Goal: Task Accomplishment & Management: Manage account settings

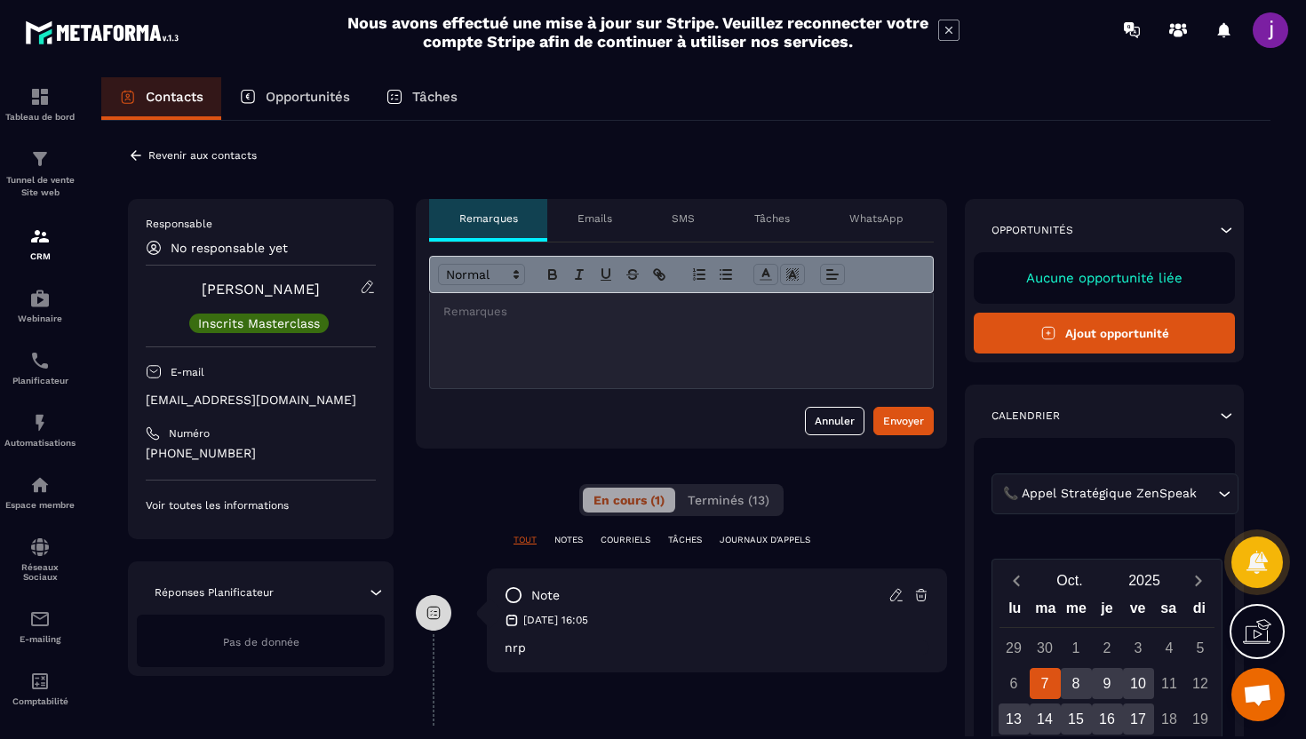
click at [578, 228] on div "Emails" at bounding box center [594, 220] width 94 height 43
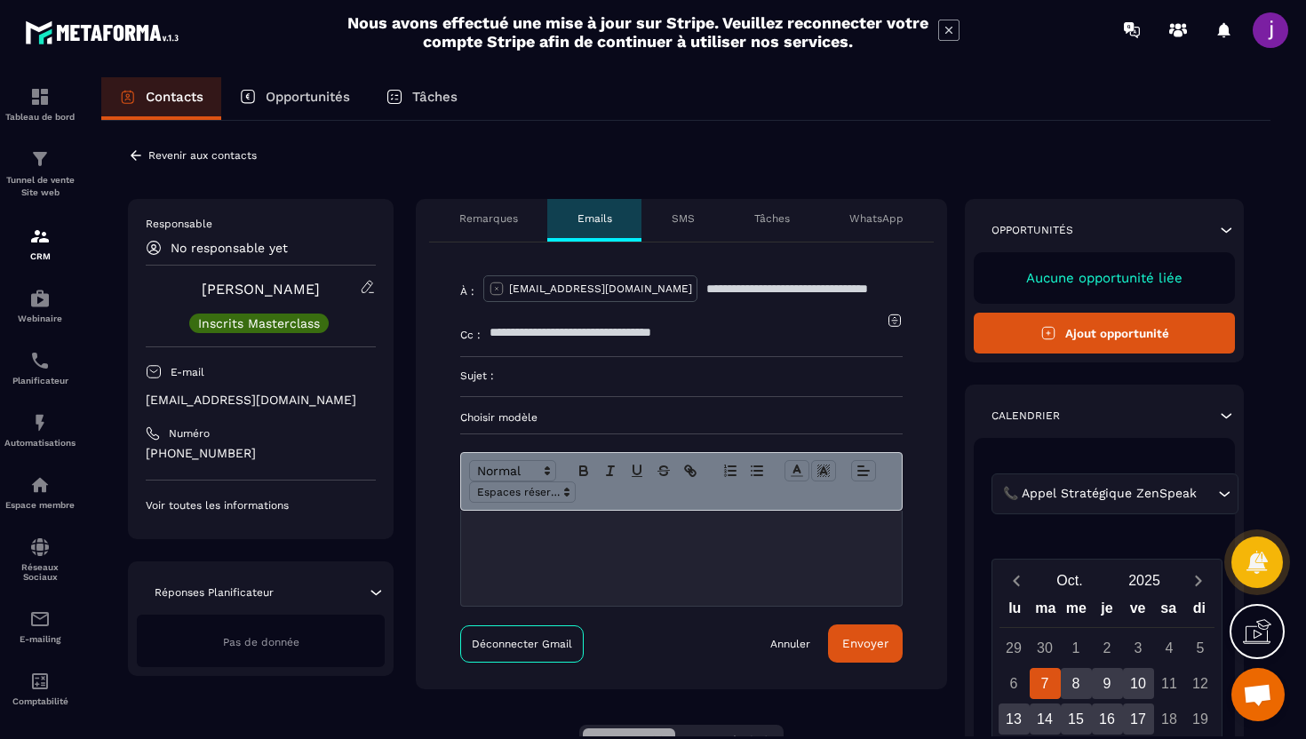
click at [570, 382] on input at bounding box center [698, 376] width 409 height 39
click at [524, 547] on div at bounding box center [681, 558] width 441 height 95
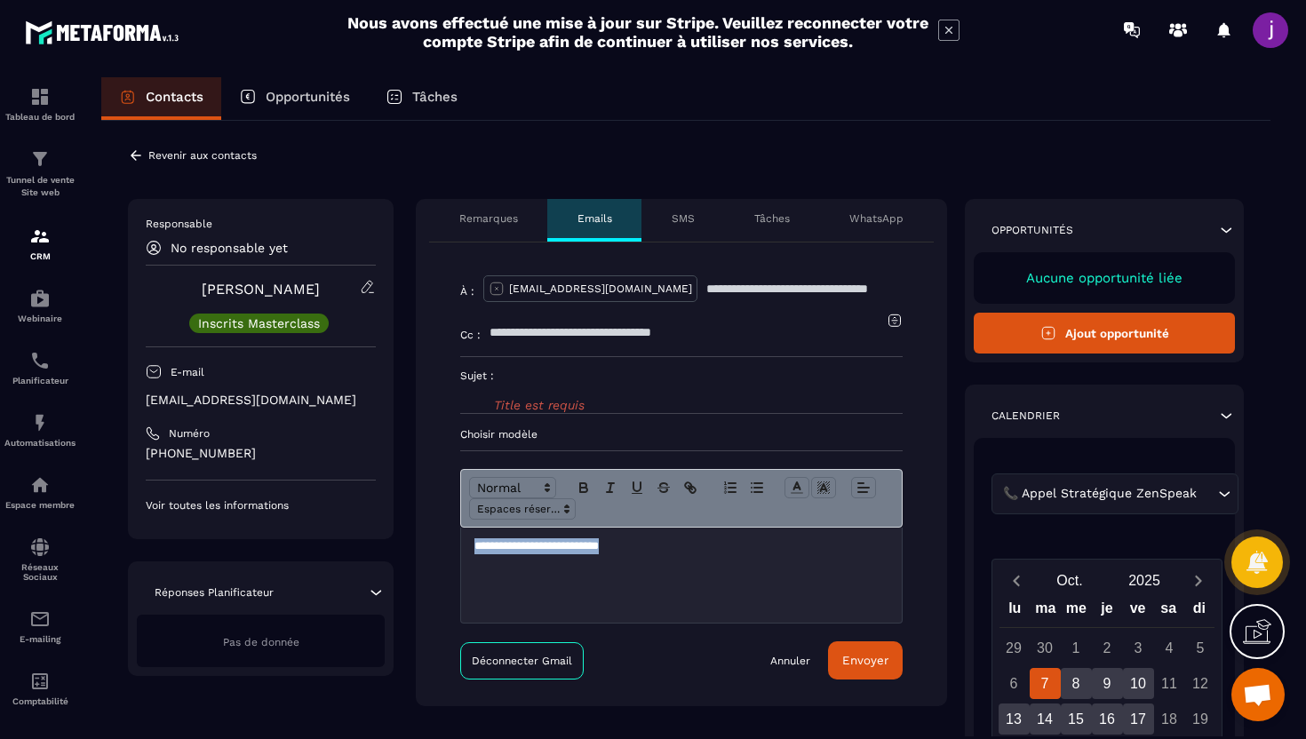
drag, startPoint x: 664, startPoint y: 554, endPoint x: 449, endPoint y: 550, distance: 215.1
click at [449, 550] on div "**********" at bounding box center [681, 475] width 531 height 464
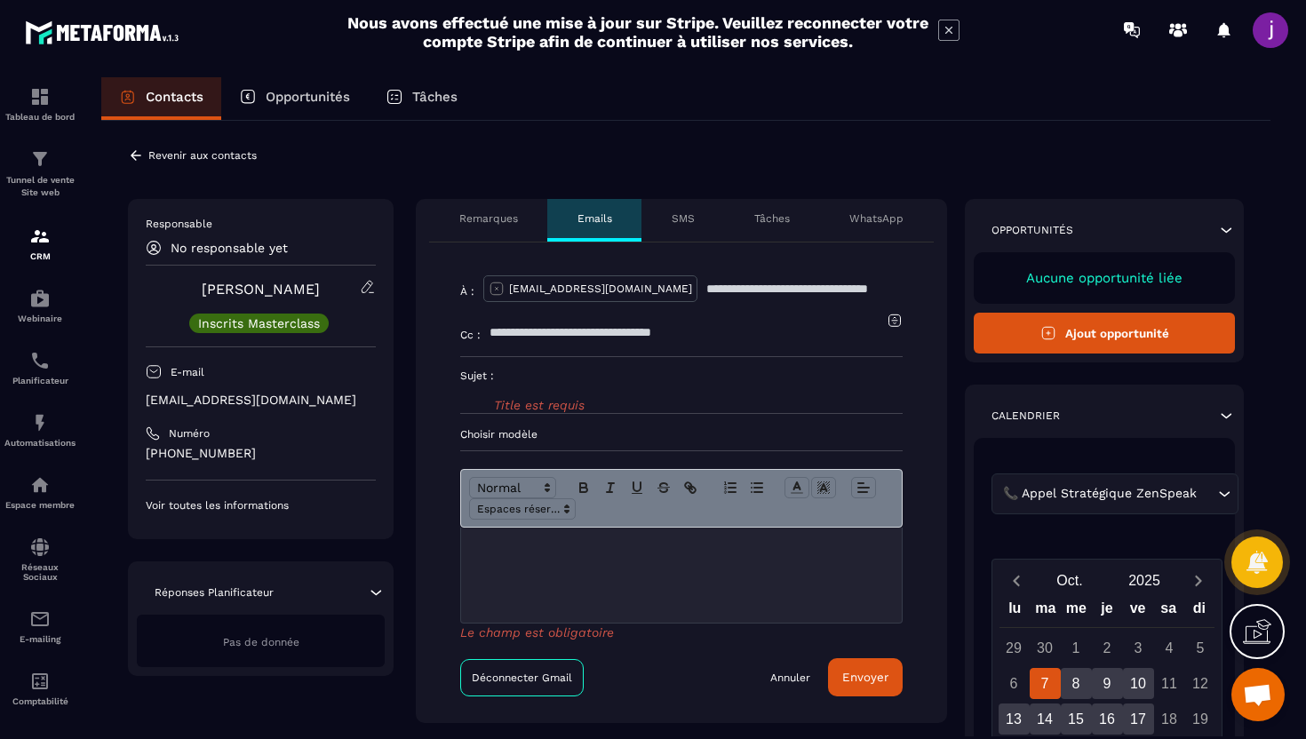
click at [507, 540] on p at bounding box center [681, 546] width 414 height 16
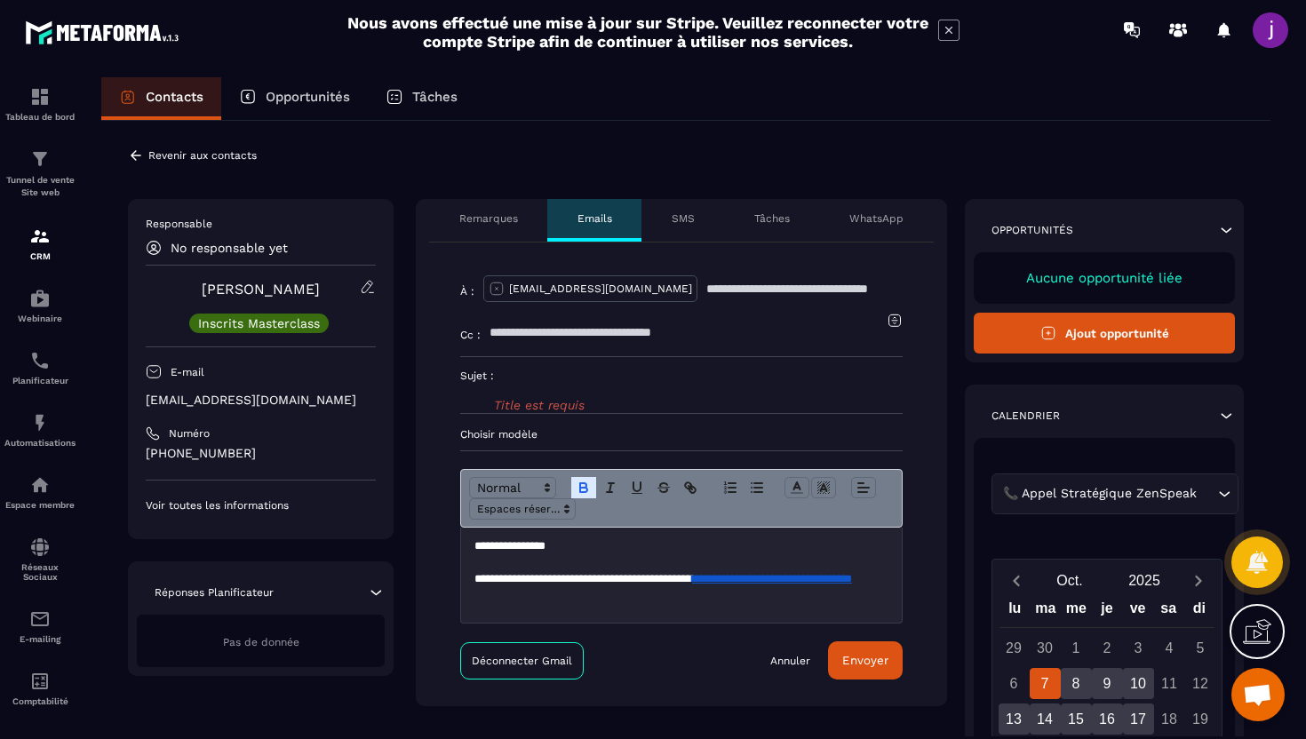
click at [570, 554] on p at bounding box center [681, 562] width 414 height 16
click at [588, 372] on input at bounding box center [698, 376] width 409 height 39
type input "*"
type input "**********"
click at [845, 680] on div "**********" at bounding box center [681, 475] width 531 height 464
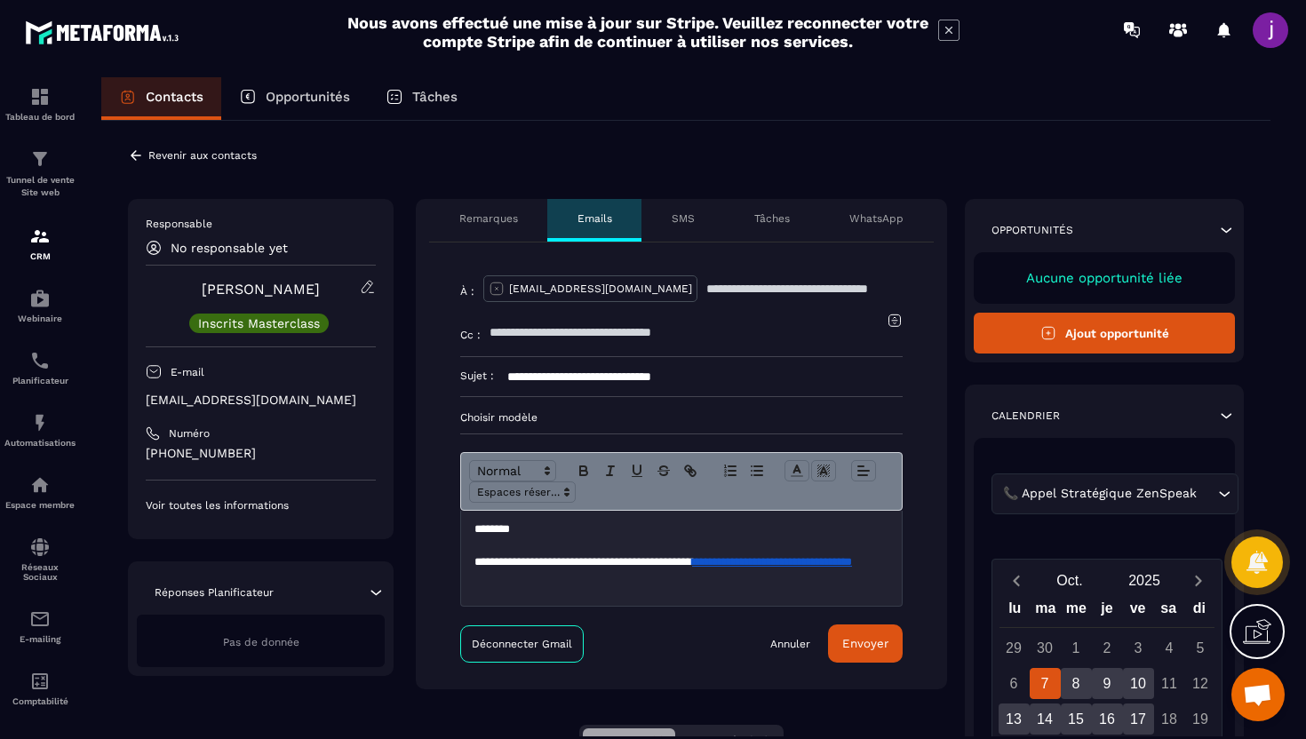
click at [856, 654] on button "Envoyer" at bounding box center [865, 644] width 75 height 38
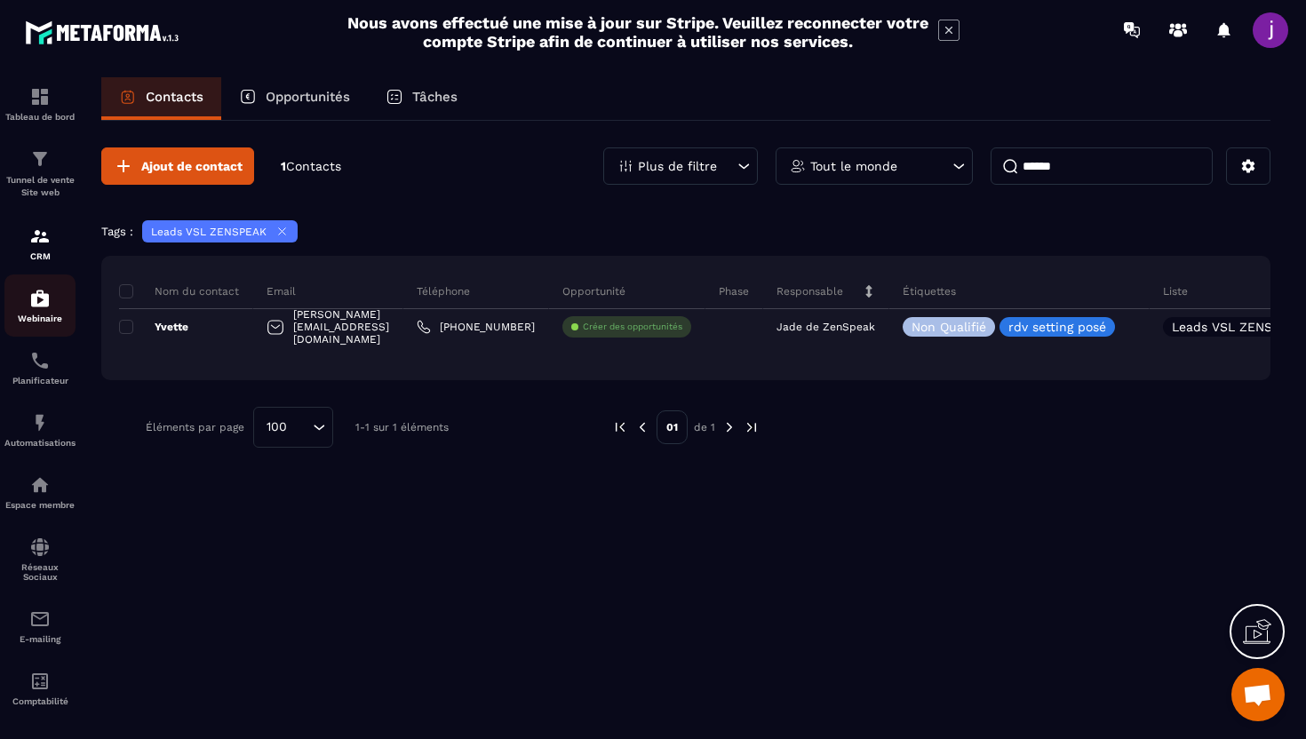
click at [44, 319] on p "Webinaire" at bounding box center [39, 319] width 71 height 10
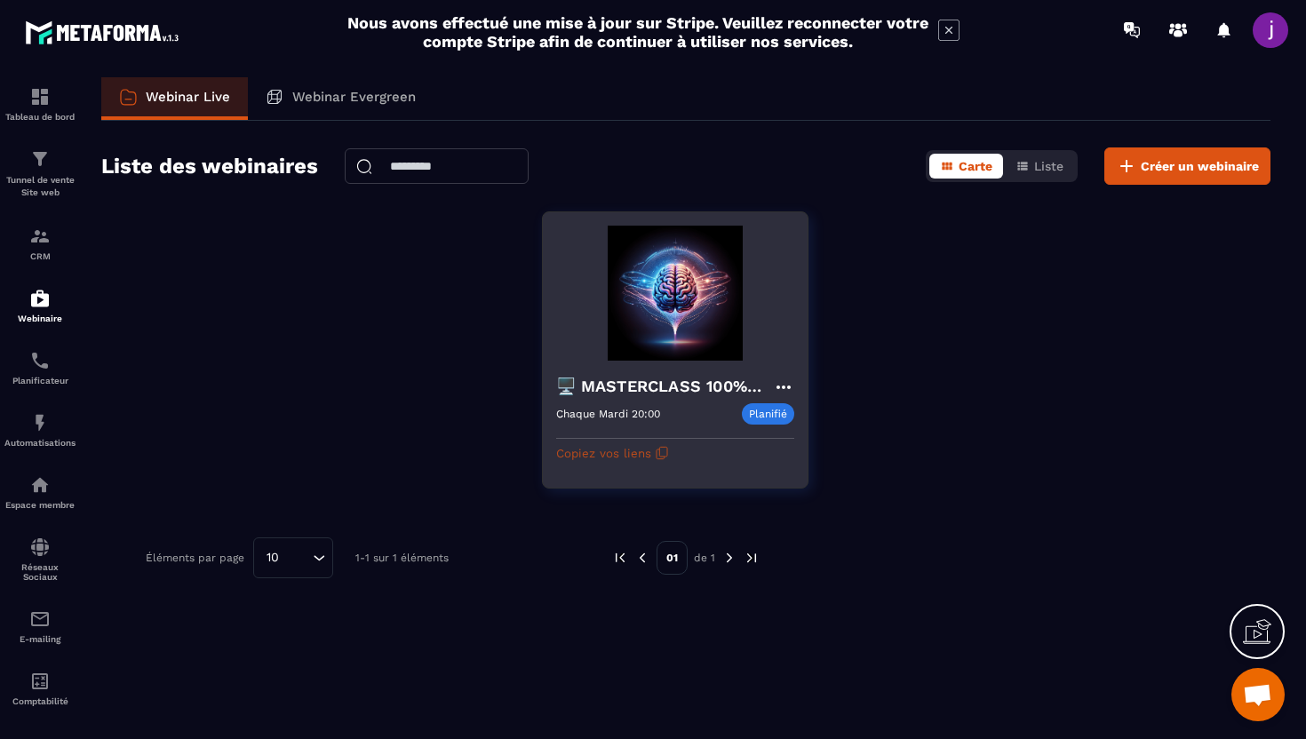
click at [636, 451] on button "Copiez vos liens" at bounding box center [612, 453] width 113 height 28
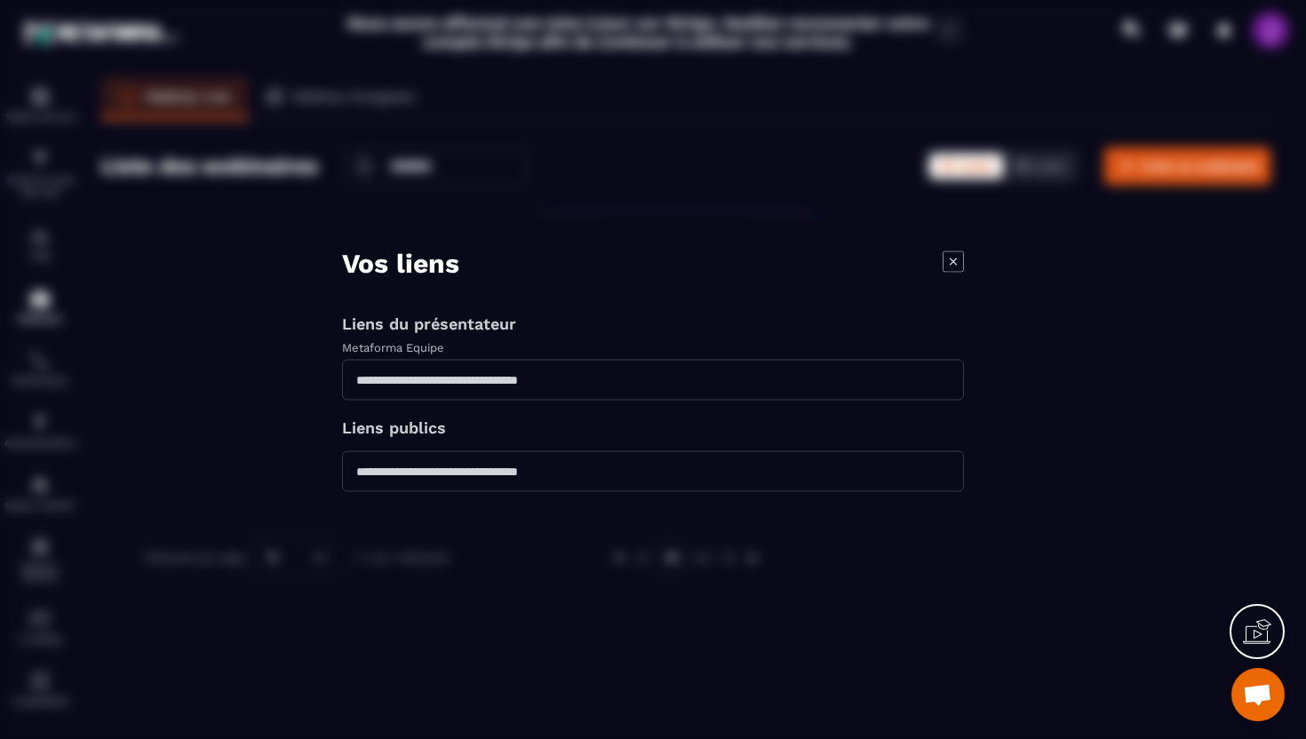
click at [954, 265] on icon "Modal window" at bounding box center [953, 261] width 21 height 21
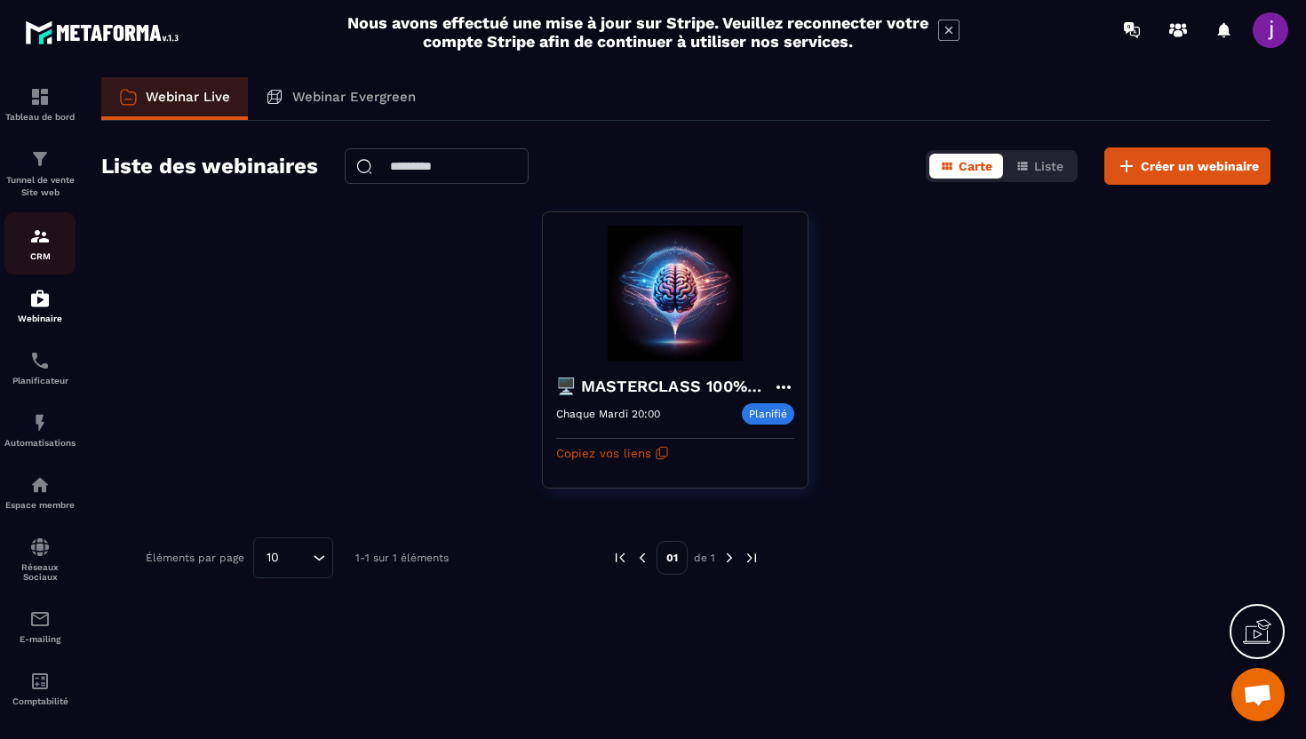
click at [35, 242] on img at bounding box center [39, 236] width 21 height 21
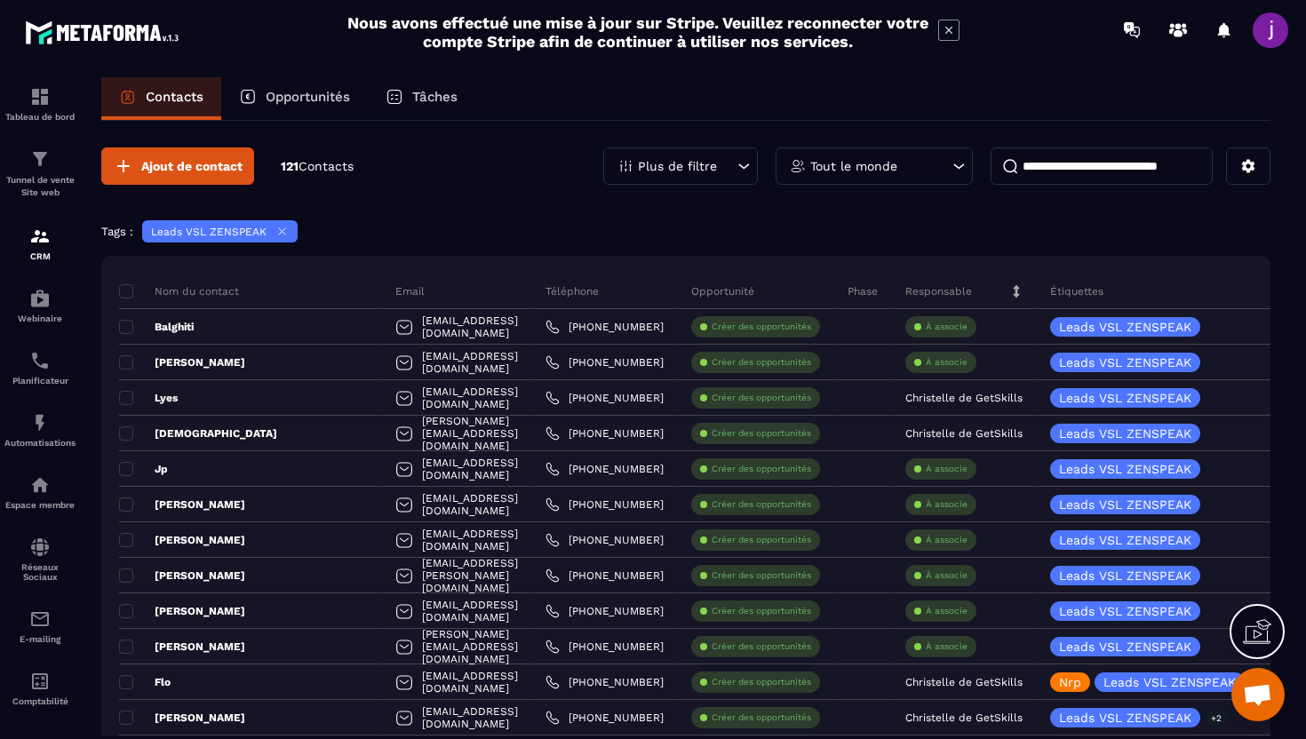
click at [280, 234] on icon at bounding box center [281, 231] width 13 height 13
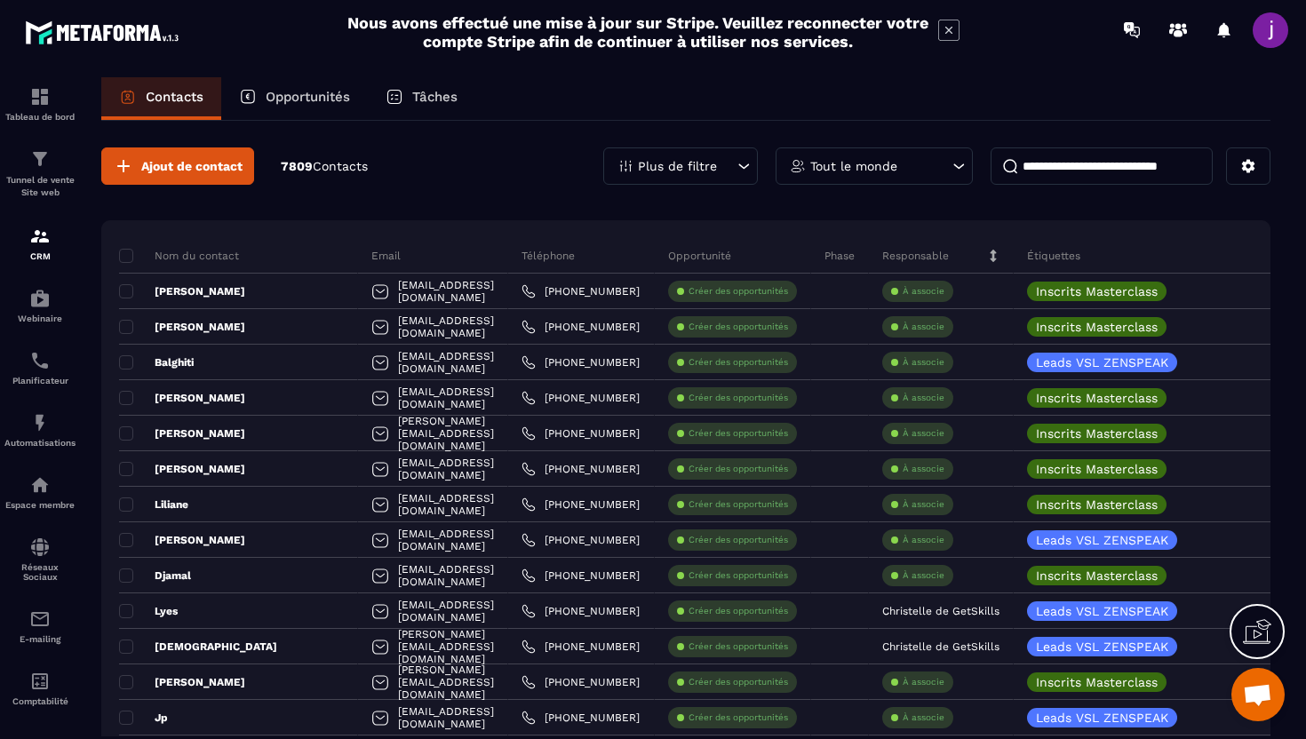
click at [748, 163] on icon at bounding box center [744, 165] width 11 height 5
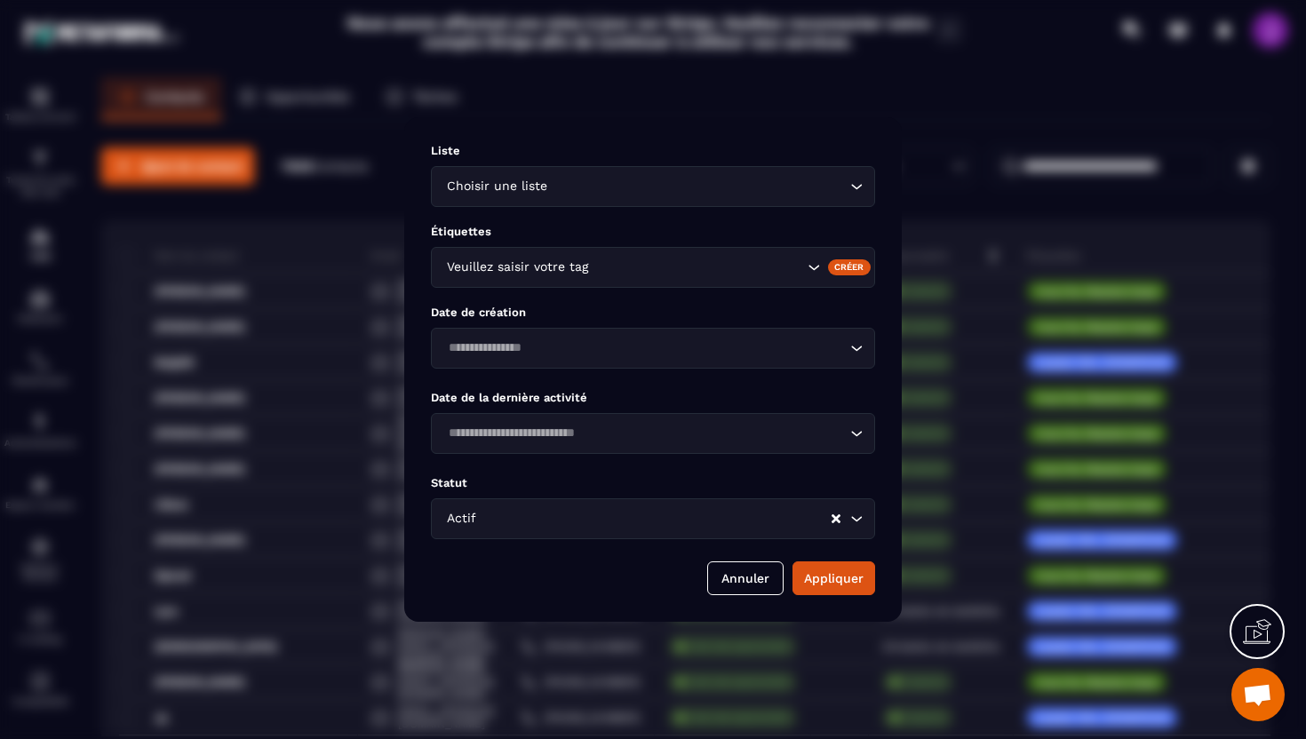
click at [745, 209] on div "Liste Choisir une liste Loading... Étiquettes Veuillez saisir votre tag Créer D…" at bounding box center [653, 369] width 498 height 505
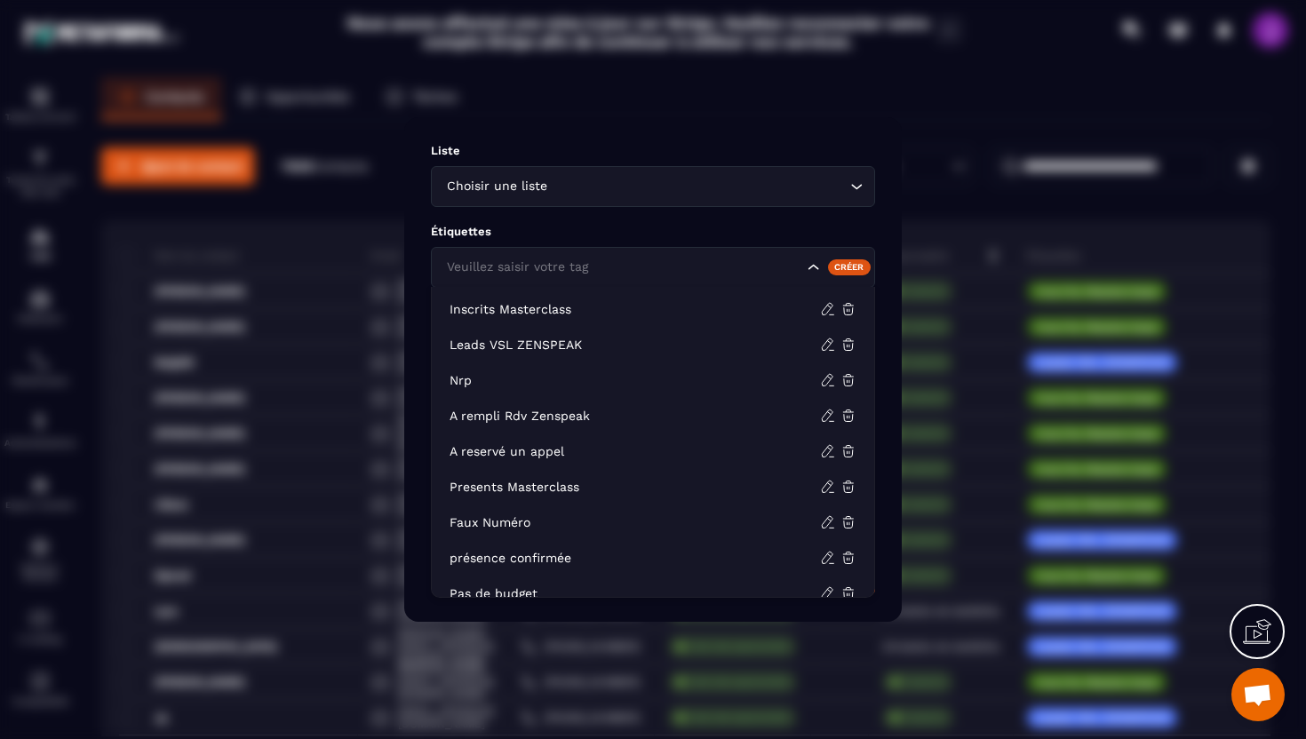
click at [729, 278] on div "Veuillez saisir votre tag" at bounding box center [653, 267] width 444 height 41
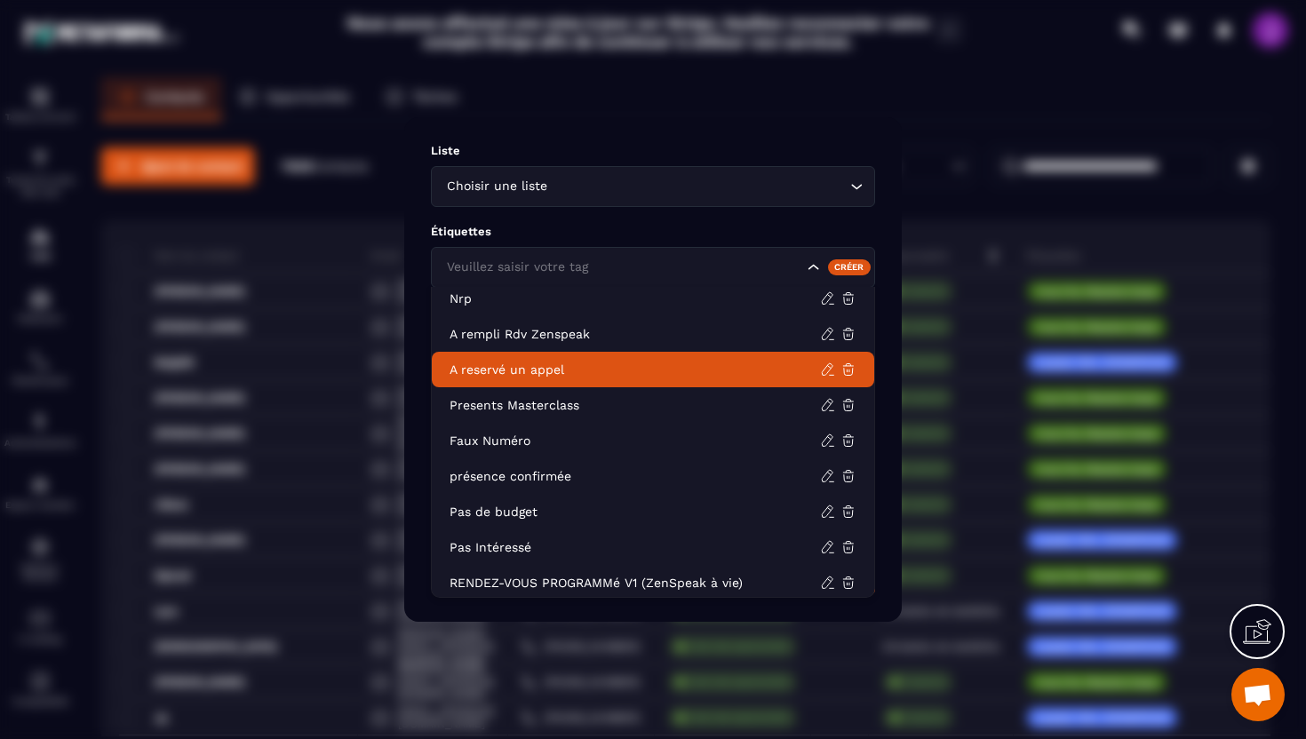
scroll to position [98, 0]
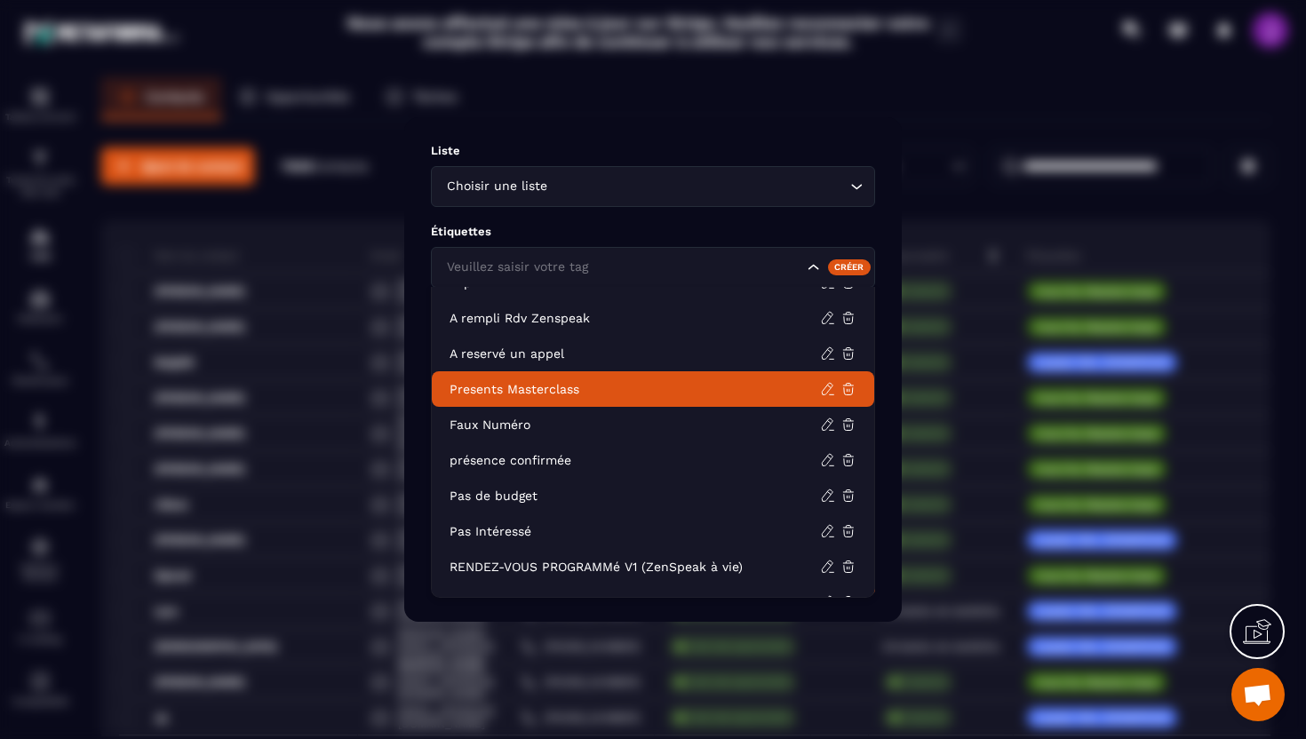
click at [603, 394] on p "Presents Masterclass" at bounding box center [635, 389] width 371 height 18
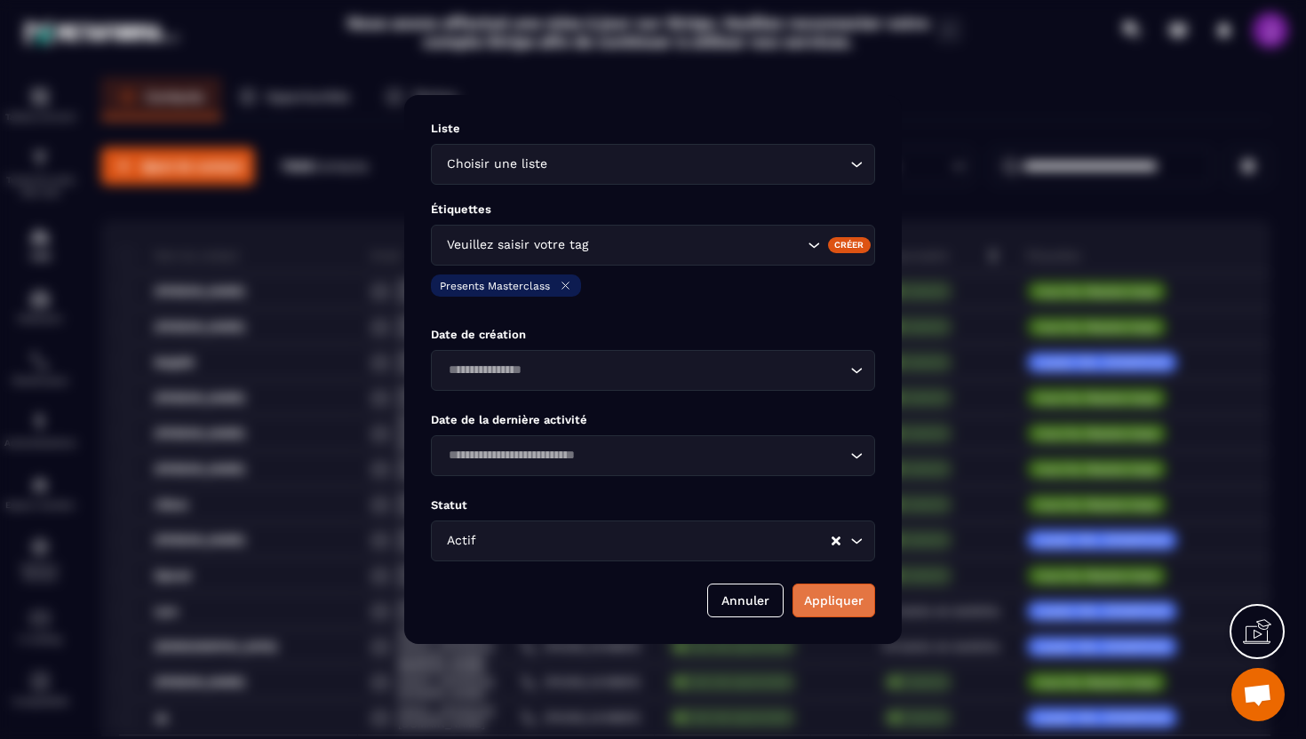
click at [819, 613] on button "Appliquer" at bounding box center [834, 601] width 83 height 34
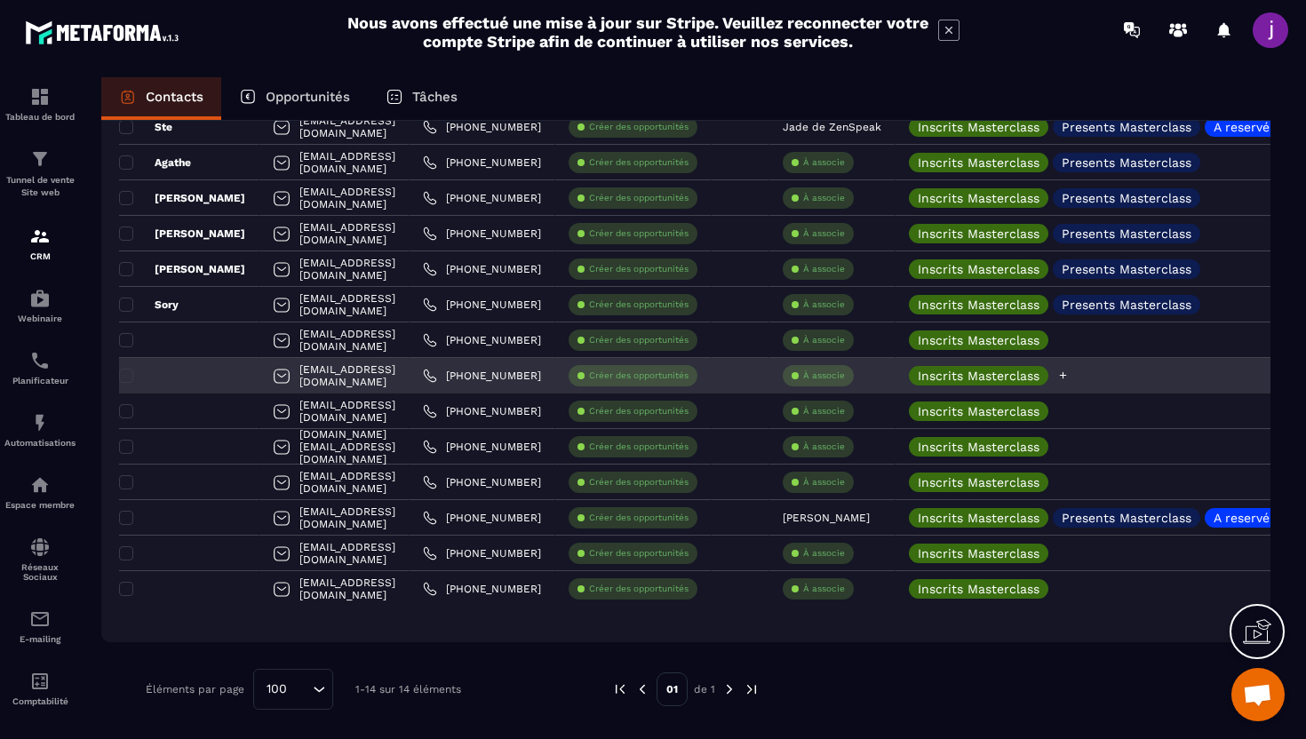
scroll to position [0, 0]
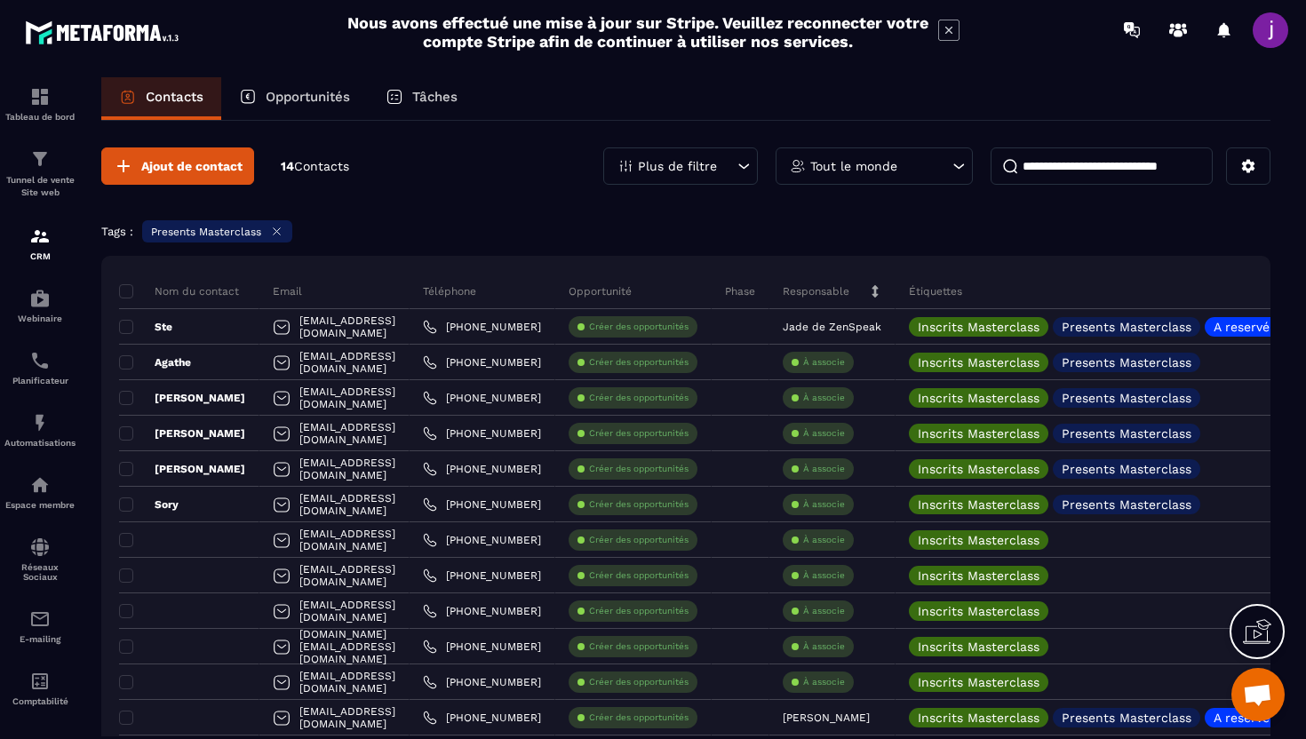
click at [753, 163] on div "Plus de filtre" at bounding box center [680, 165] width 155 height 37
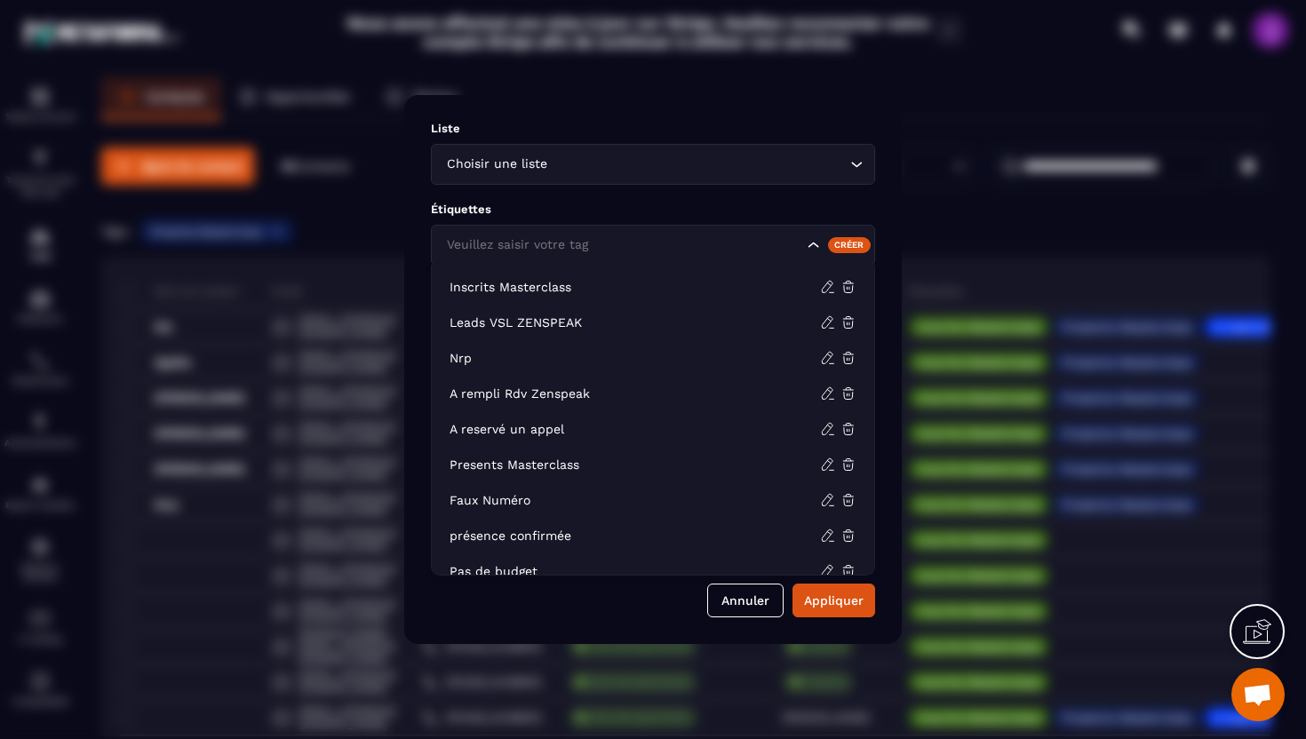
click at [810, 247] on icon "Search for option" at bounding box center [814, 245] width 18 height 18
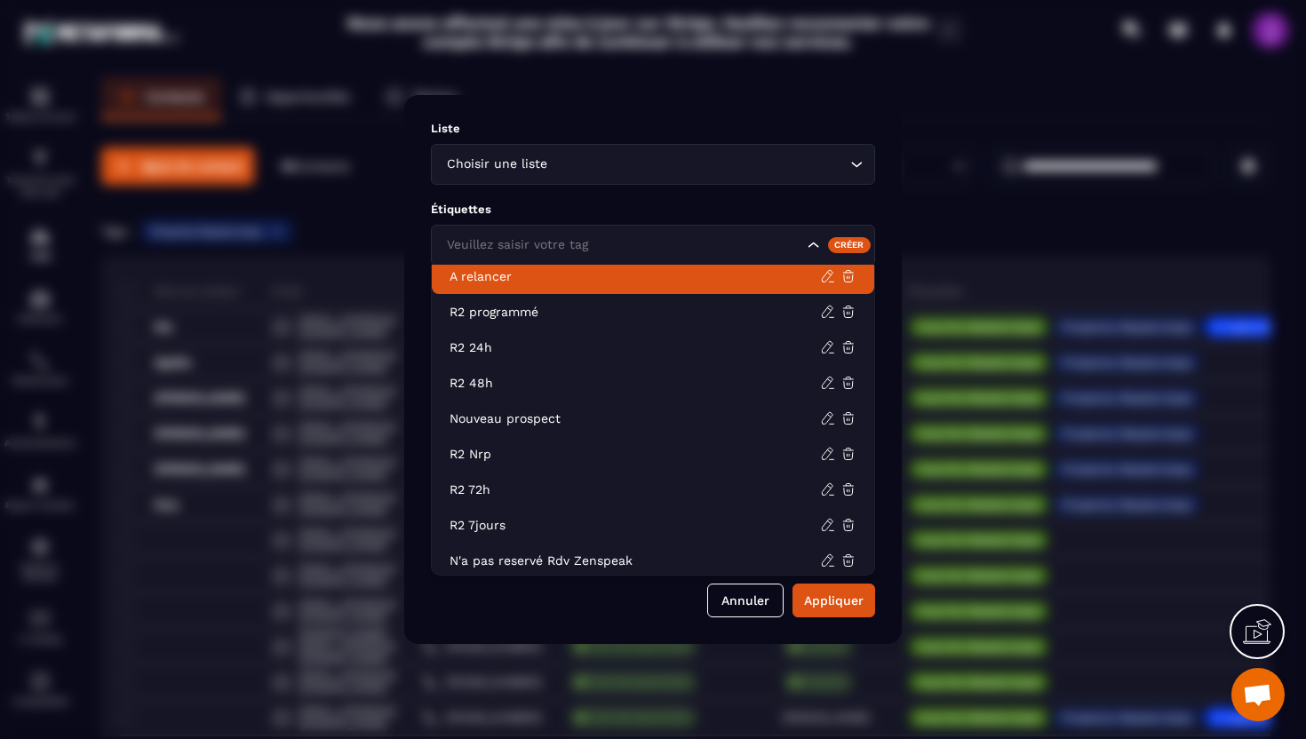
scroll to position [623, 0]
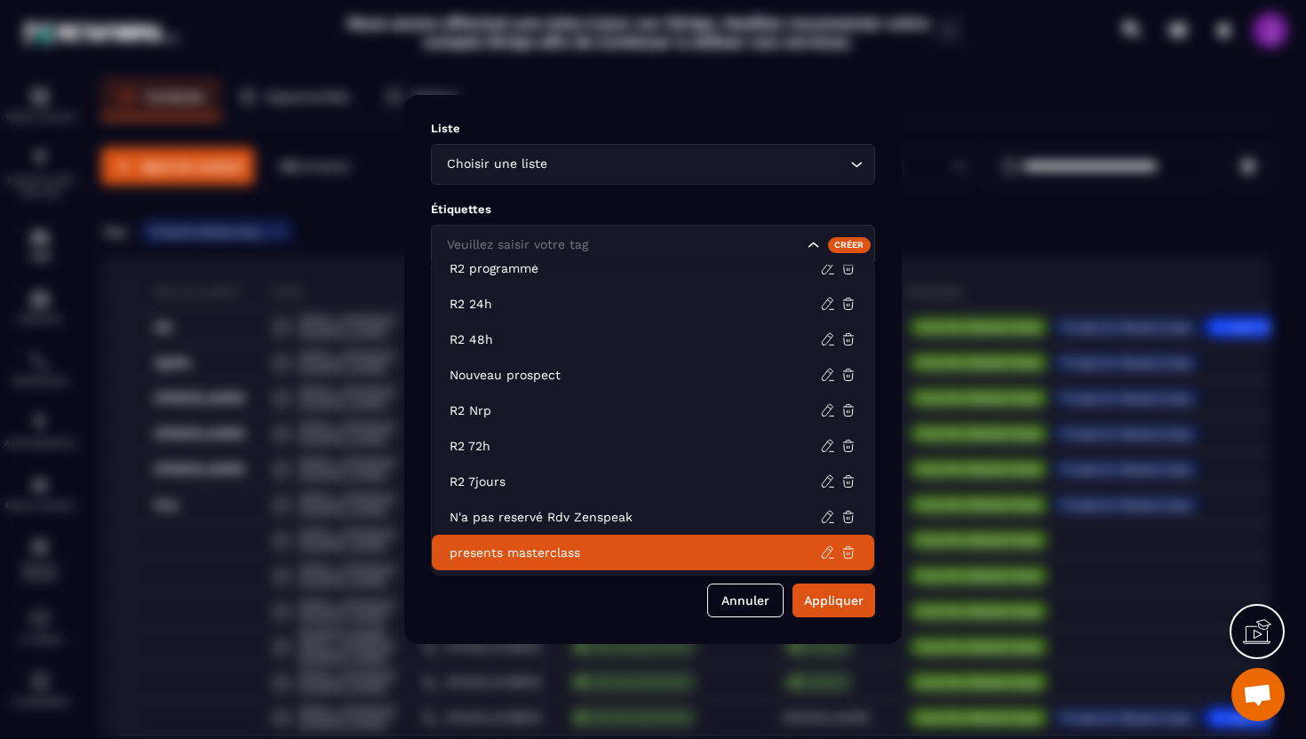
click at [616, 554] on p "presents masterclass" at bounding box center [635, 553] width 371 height 18
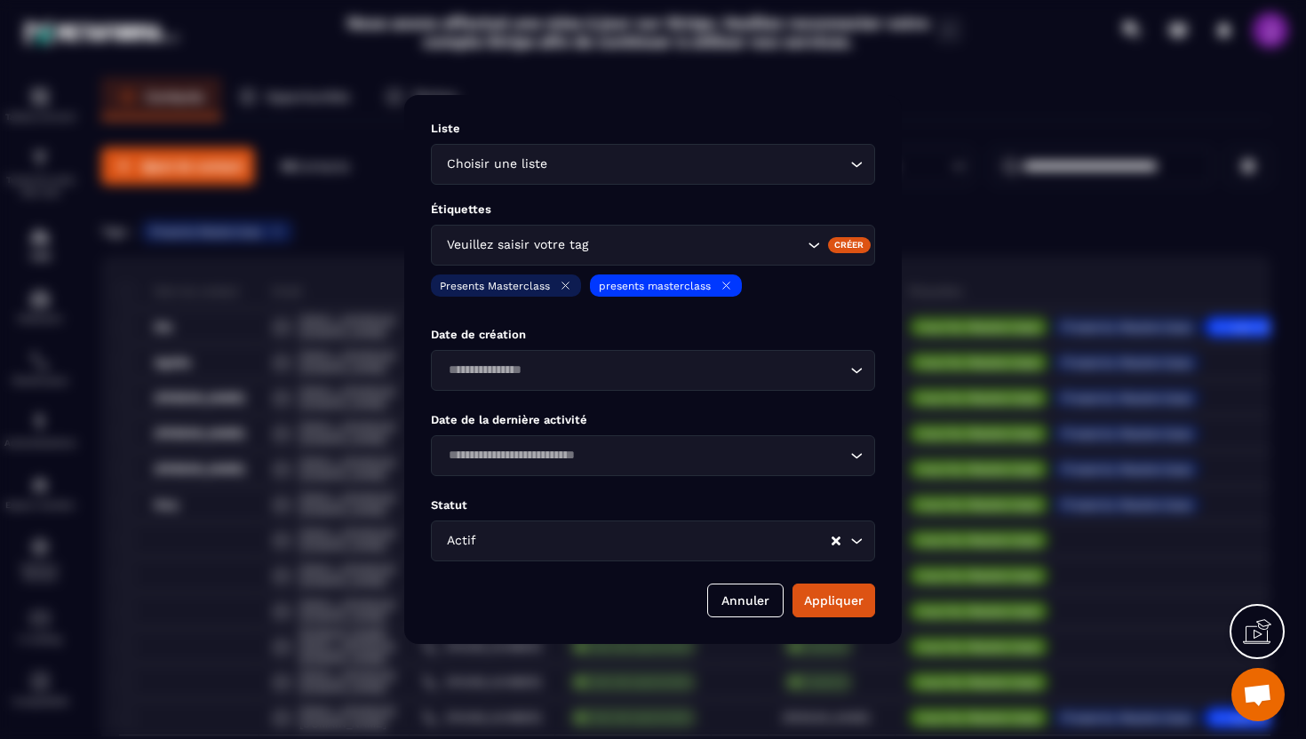
click at [812, 243] on icon "Search for option" at bounding box center [814, 245] width 18 height 18
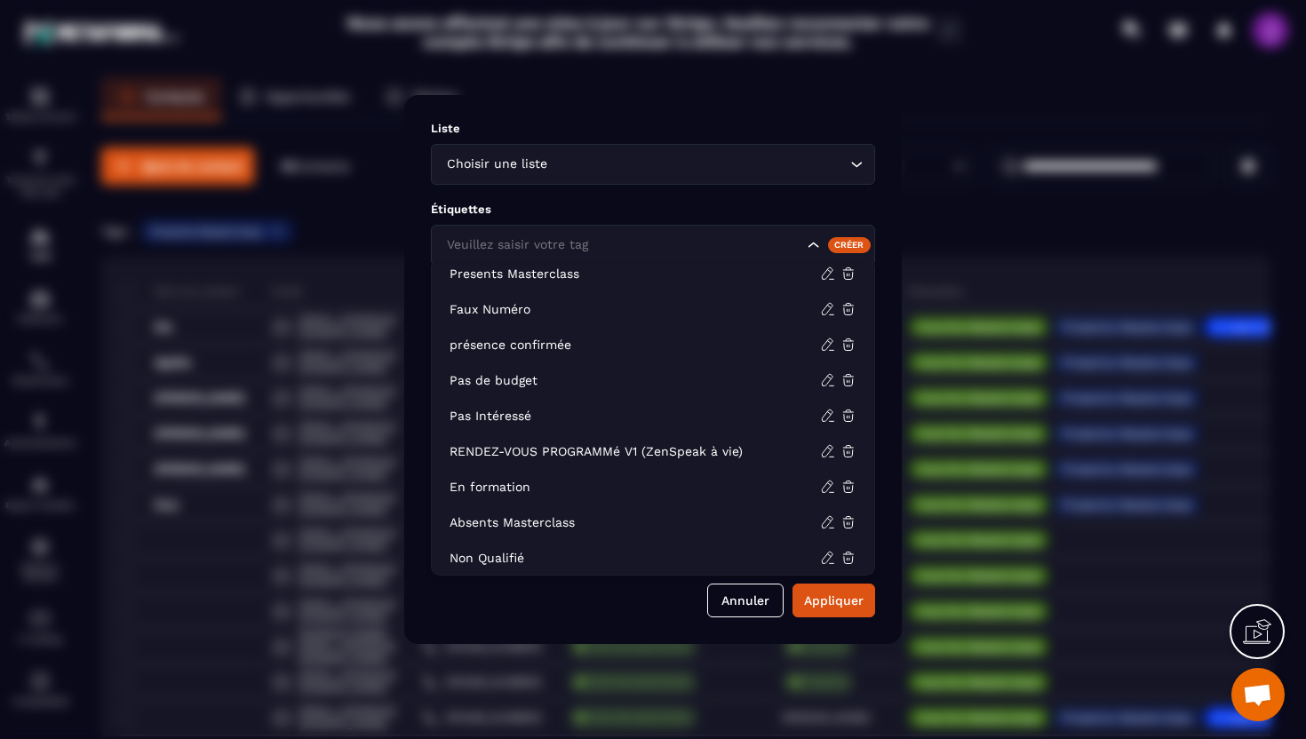
scroll to position [192, 0]
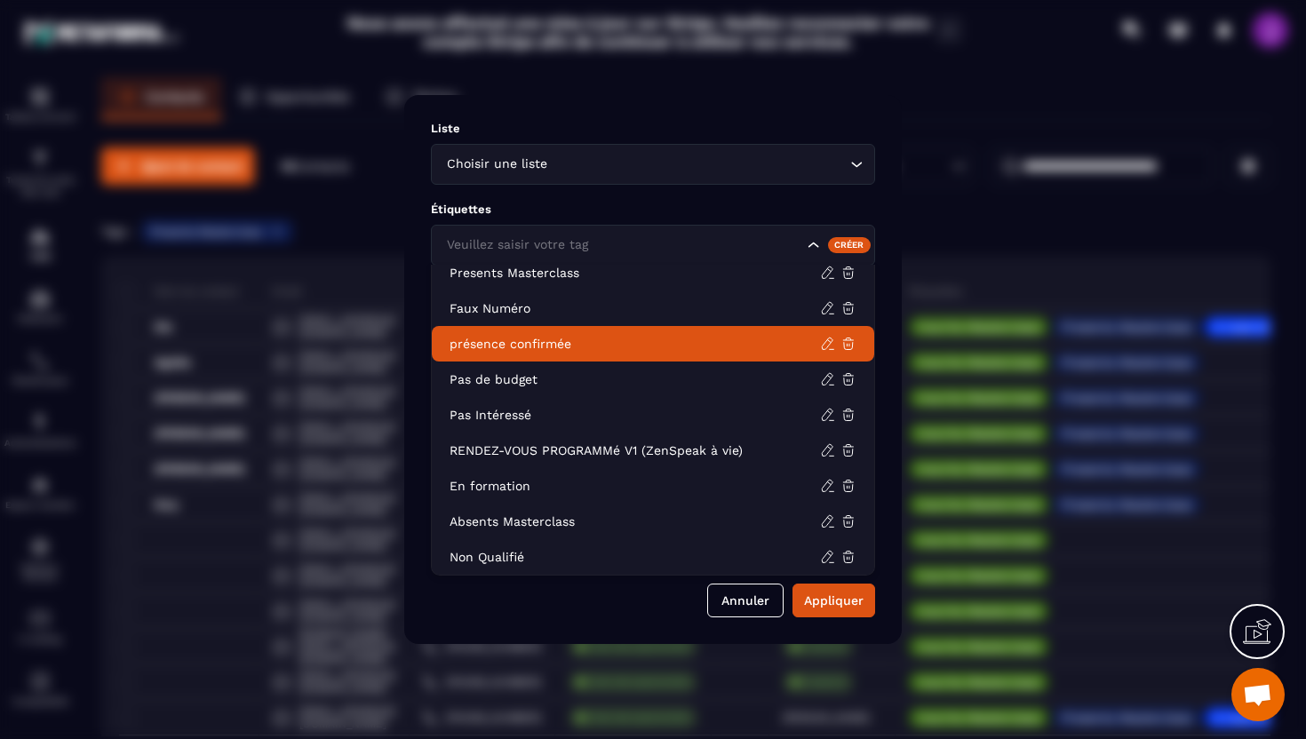
click at [648, 340] on p "présence confirmée" at bounding box center [635, 344] width 371 height 18
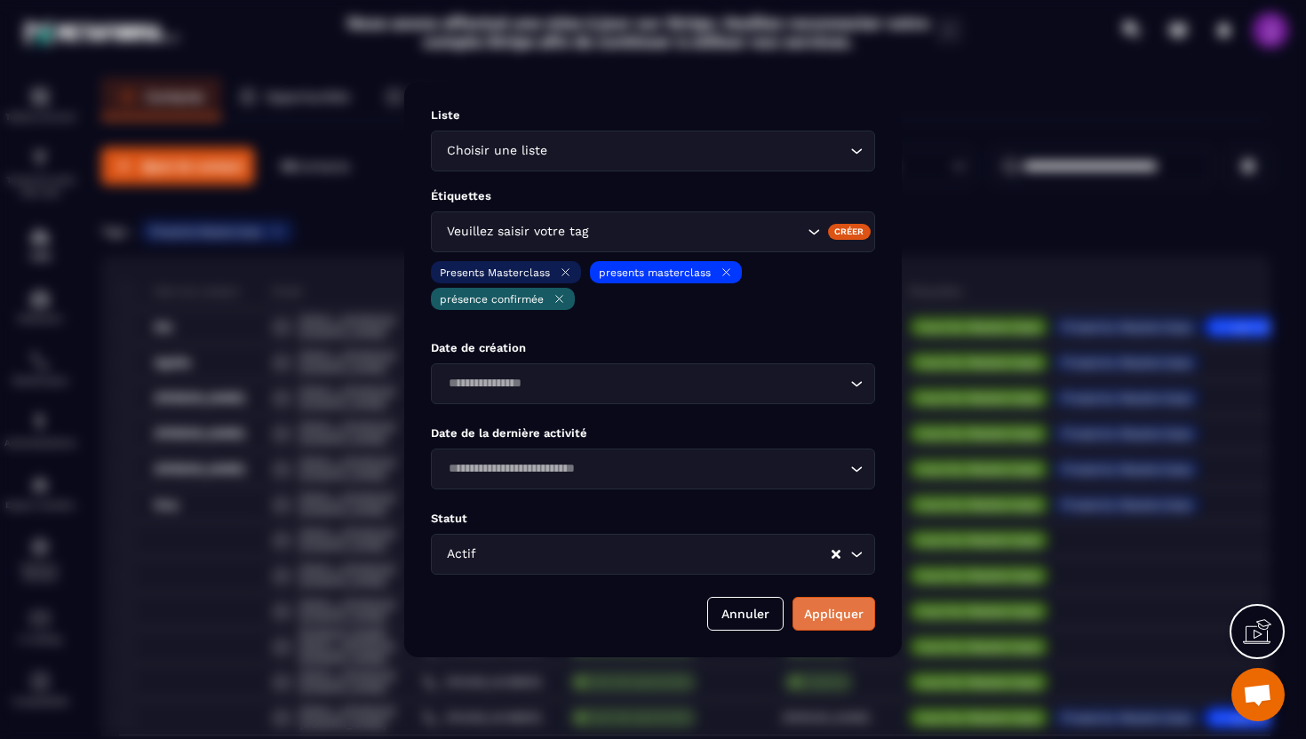
click at [819, 613] on button "Appliquer" at bounding box center [834, 614] width 83 height 34
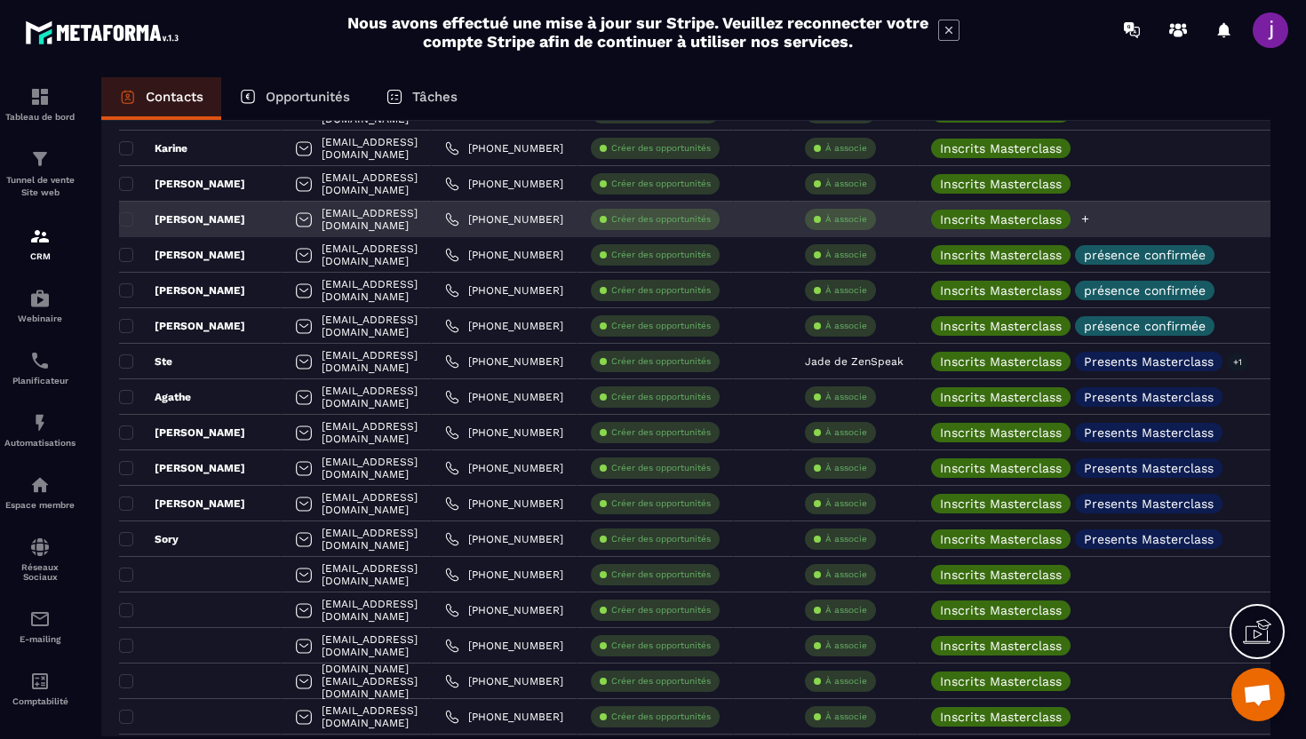
scroll to position [0, 0]
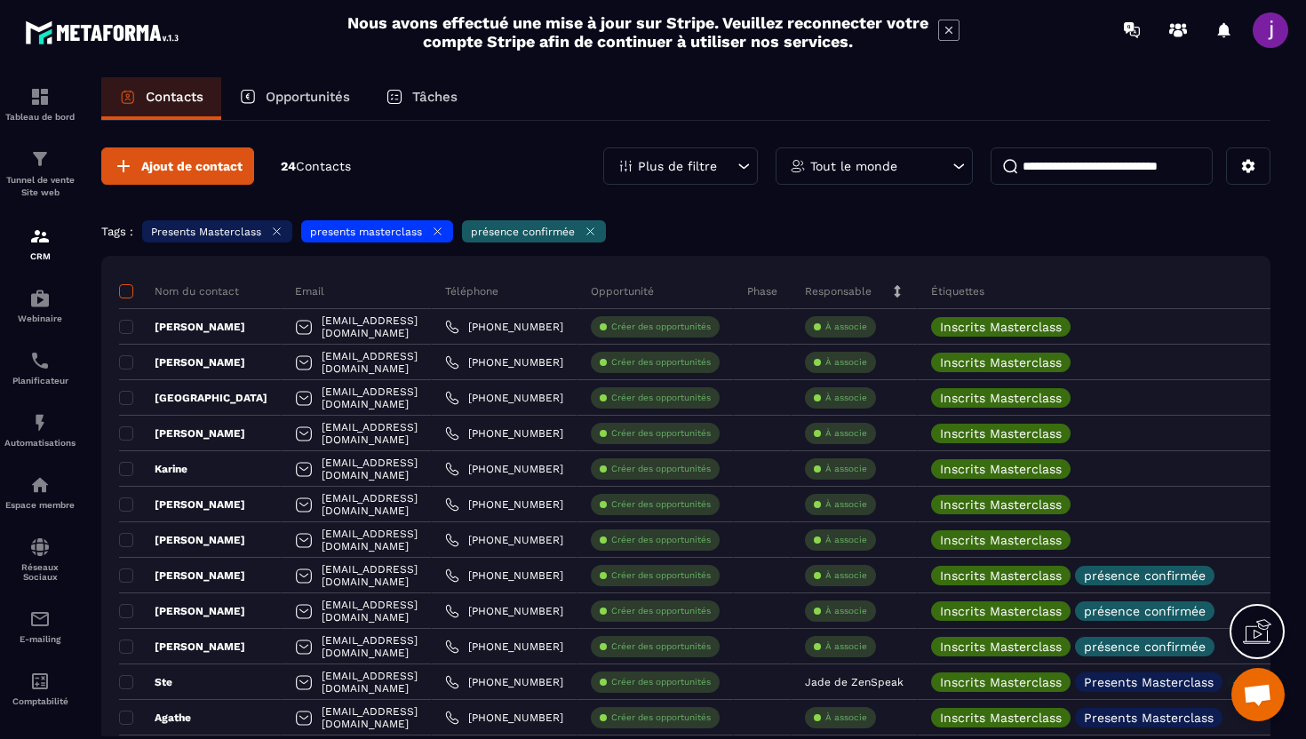
click at [132, 291] on span at bounding box center [126, 291] width 14 height 14
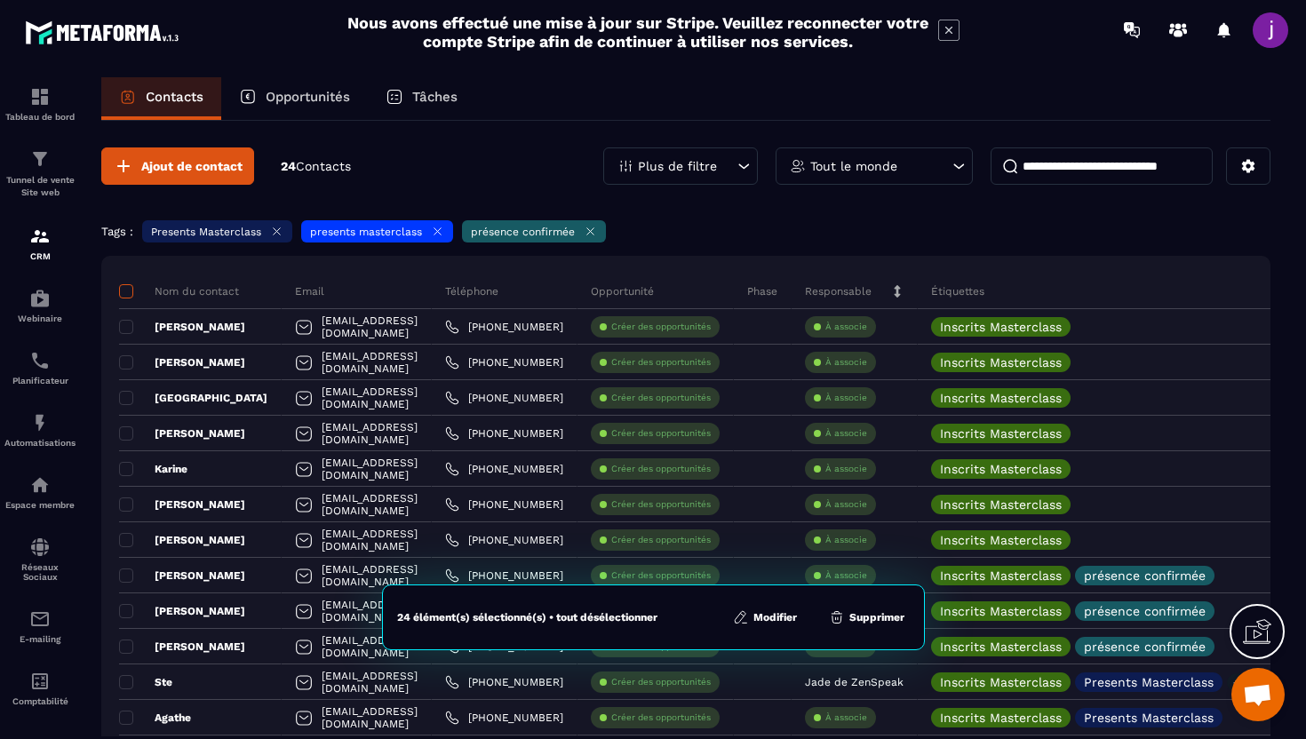
click at [132, 291] on span at bounding box center [126, 291] width 14 height 14
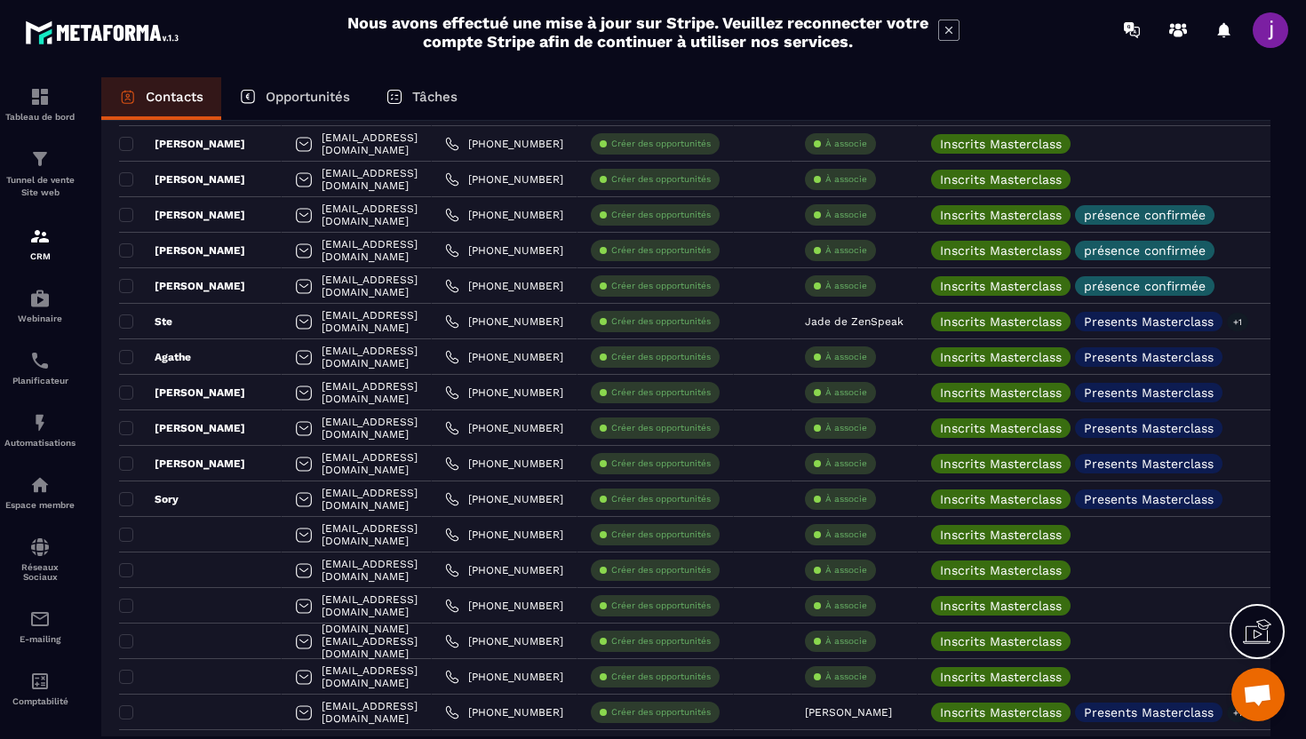
scroll to position [407, 0]
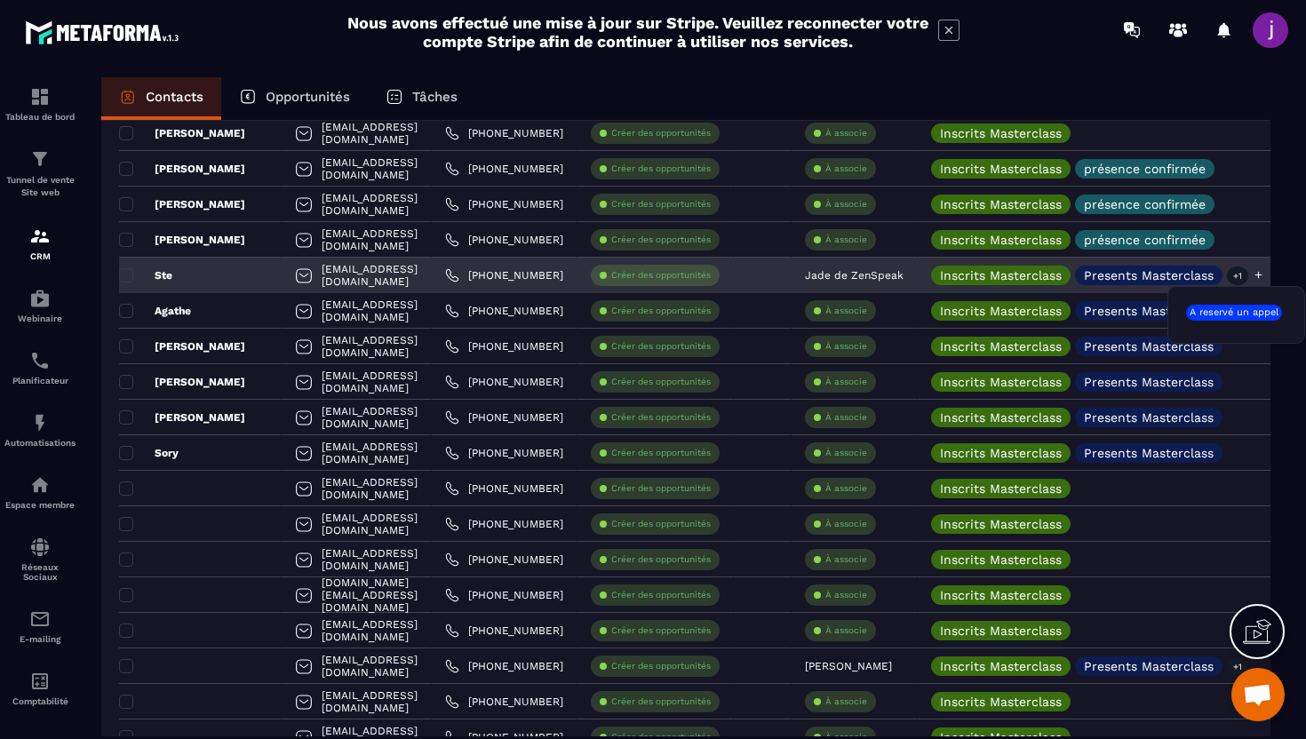
click at [1248, 276] on p "+1" at bounding box center [1237, 276] width 21 height 19
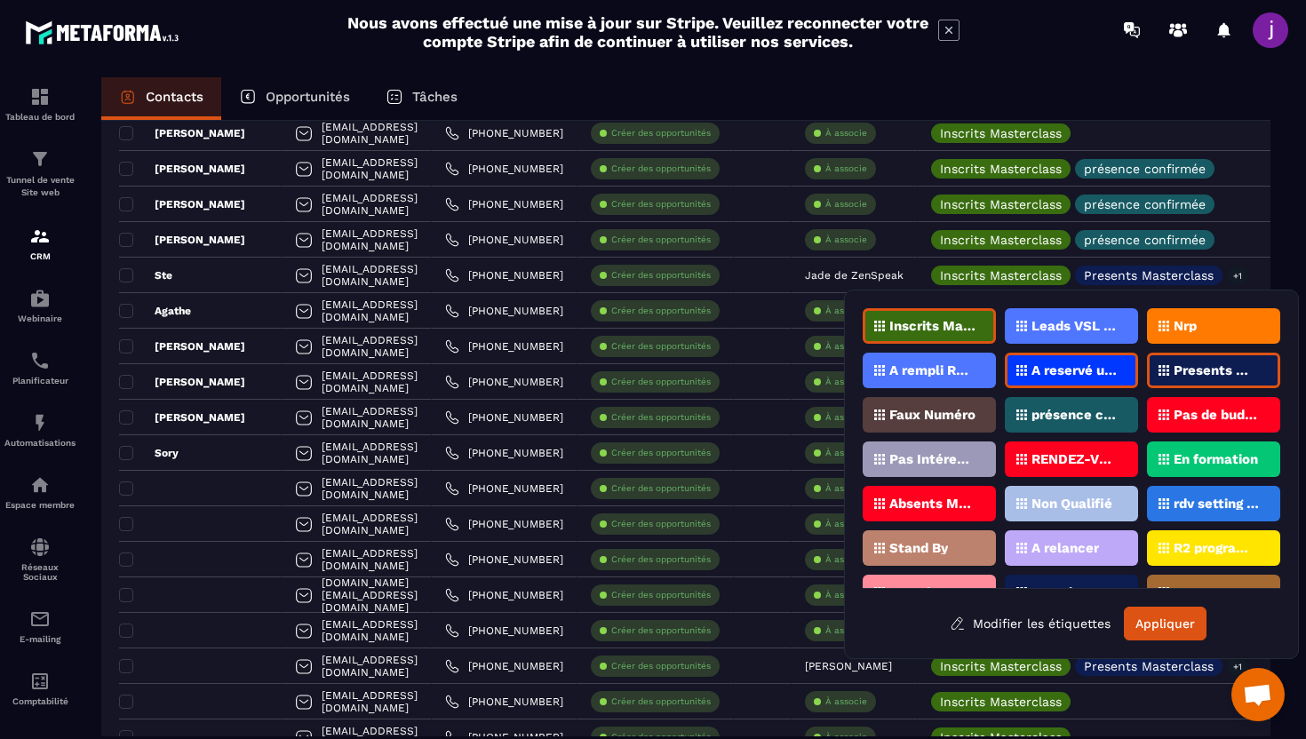
click at [1191, 379] on div "Presents Masterclass" at bounding box center [1213, 371] width 133 height 36
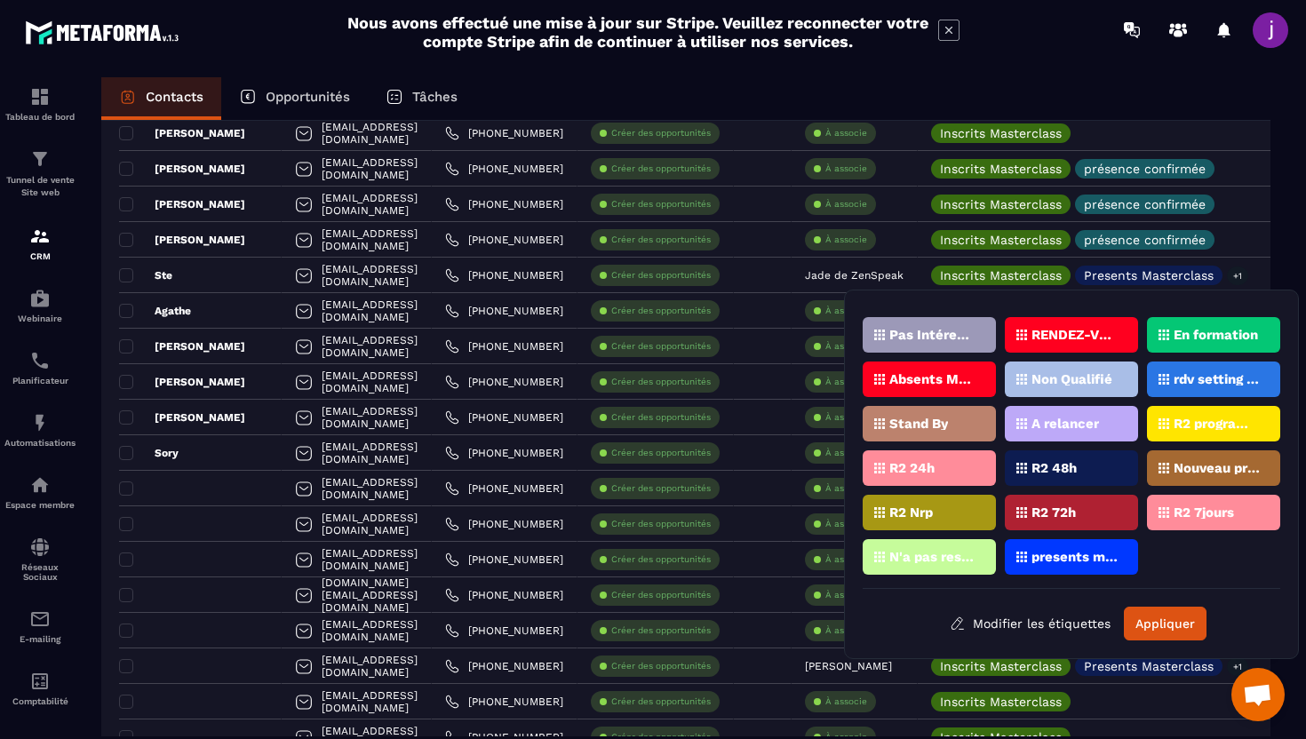
click at [1108, 559] on p "presents masterclass" at bounding box center [1075, 557] width 86 height 12
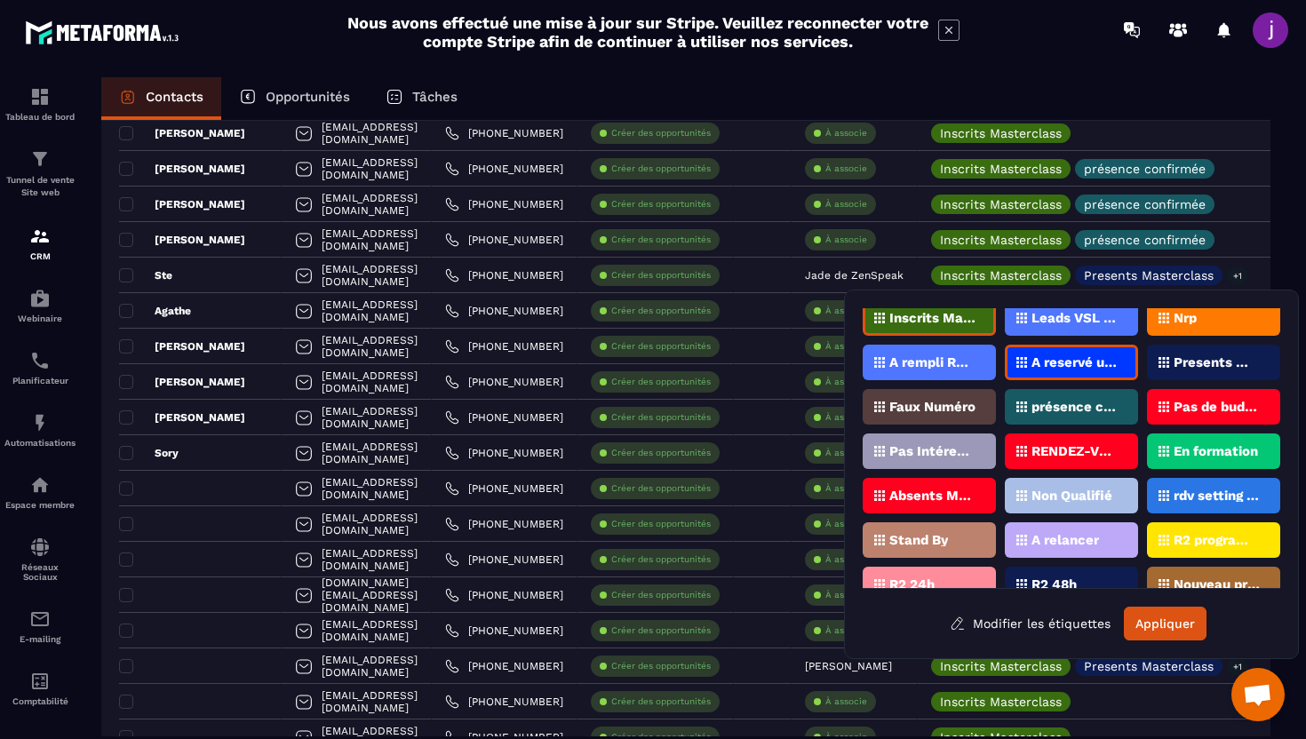
scroll to position [0, 0]
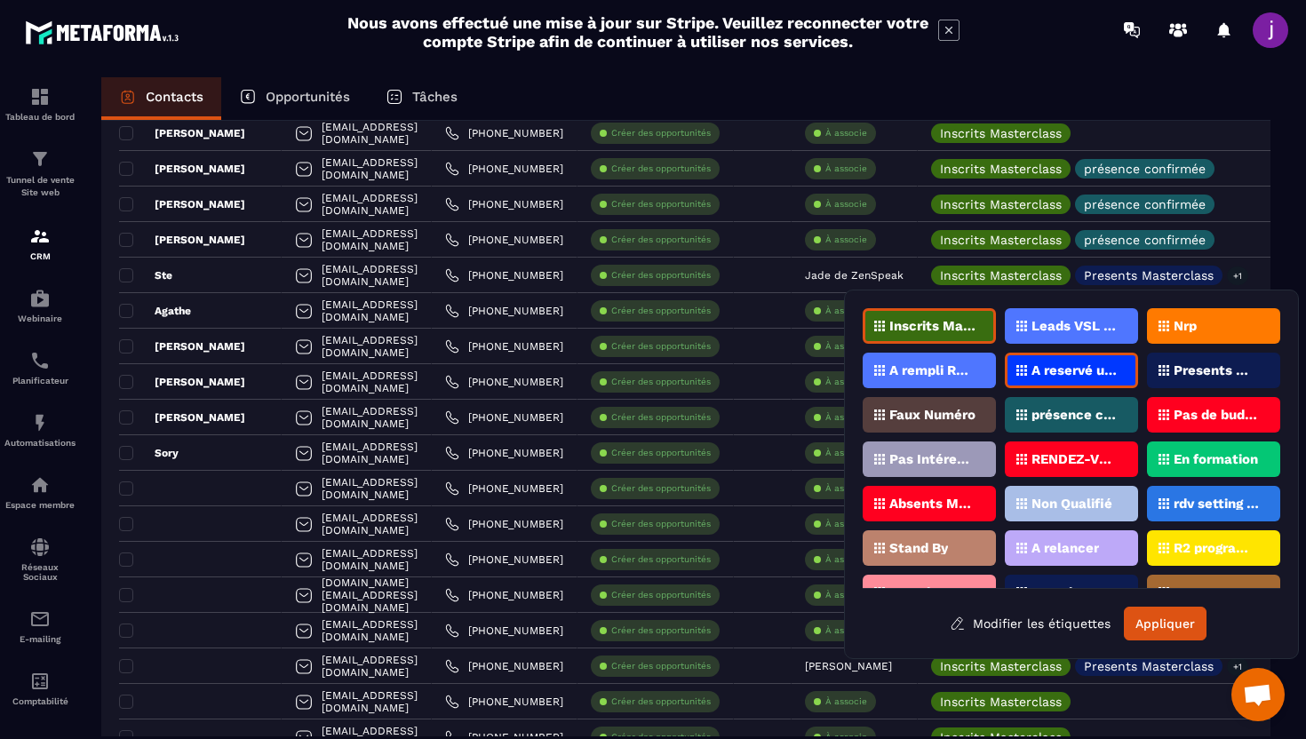
click at [1094, 418] on p "présence confirmée" at bounding box center [1075, 415] width 86 height 12
click at [1180, 638] on button "Appliquer" at bounding box center [1165, 624] width 83 height 34
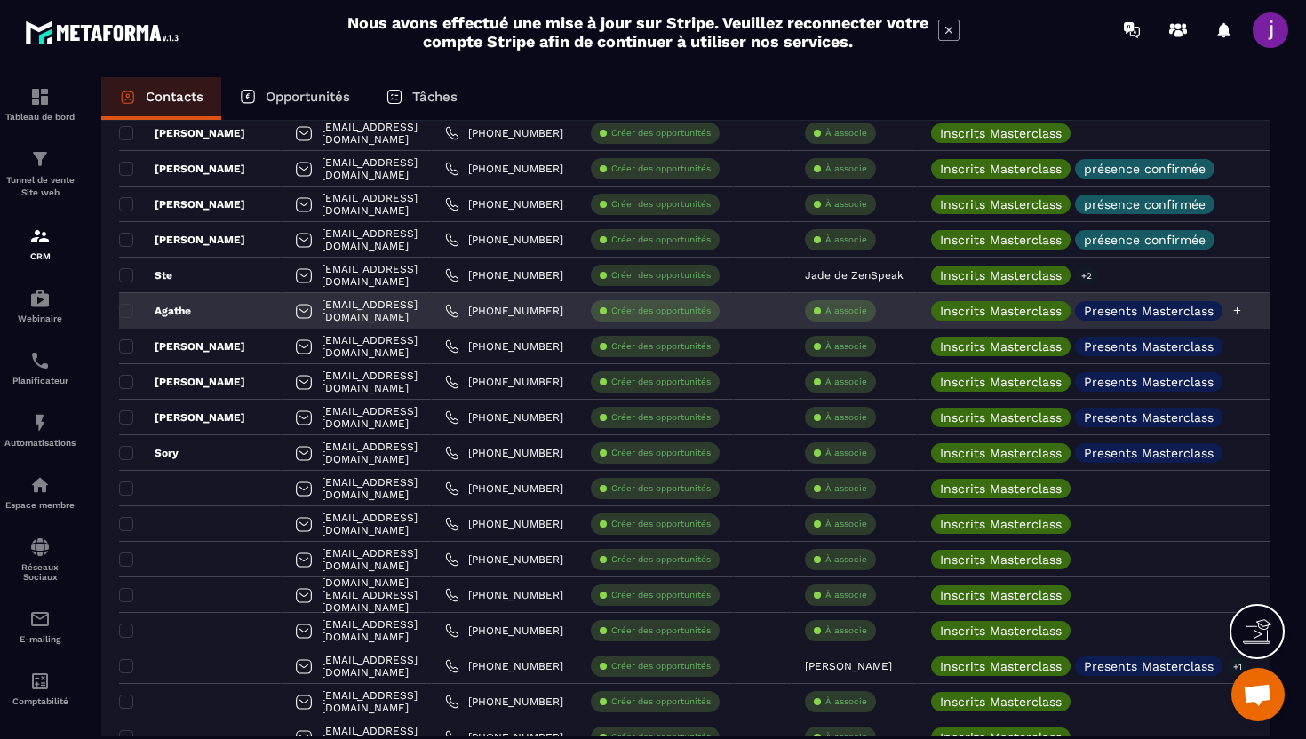
click at [1214, 307] on p "Presents Masterclass" at bounding box center [1149, 311] width 130 height 12
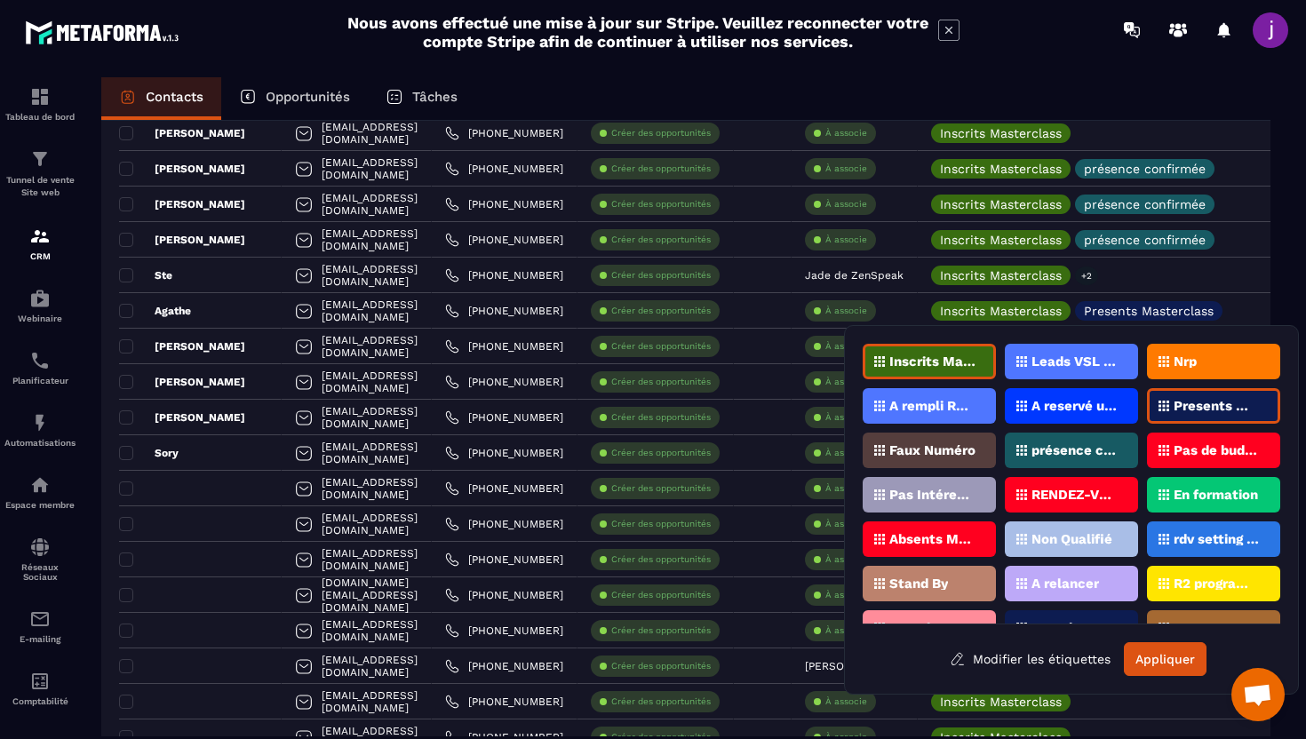
click at [1200, 399] on div "Presents Masterclass" at bounding box center [1213, 406] width 133 height 36
click at [1060, 456] on p "présence confirmée" at bounding box center [1075, 450] width 86 height 12
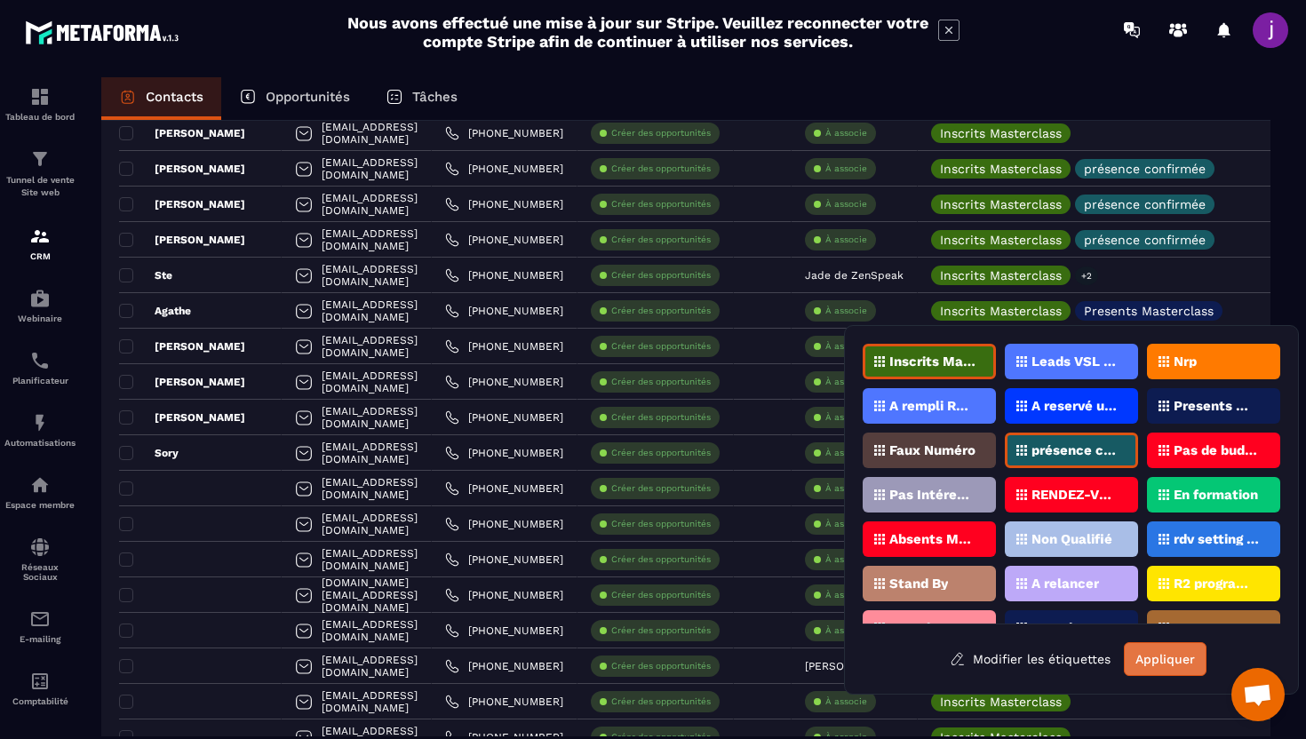
click at [1162, 661] on button "Appliquer" at bounding box center [1165, 659] width 83 height 34
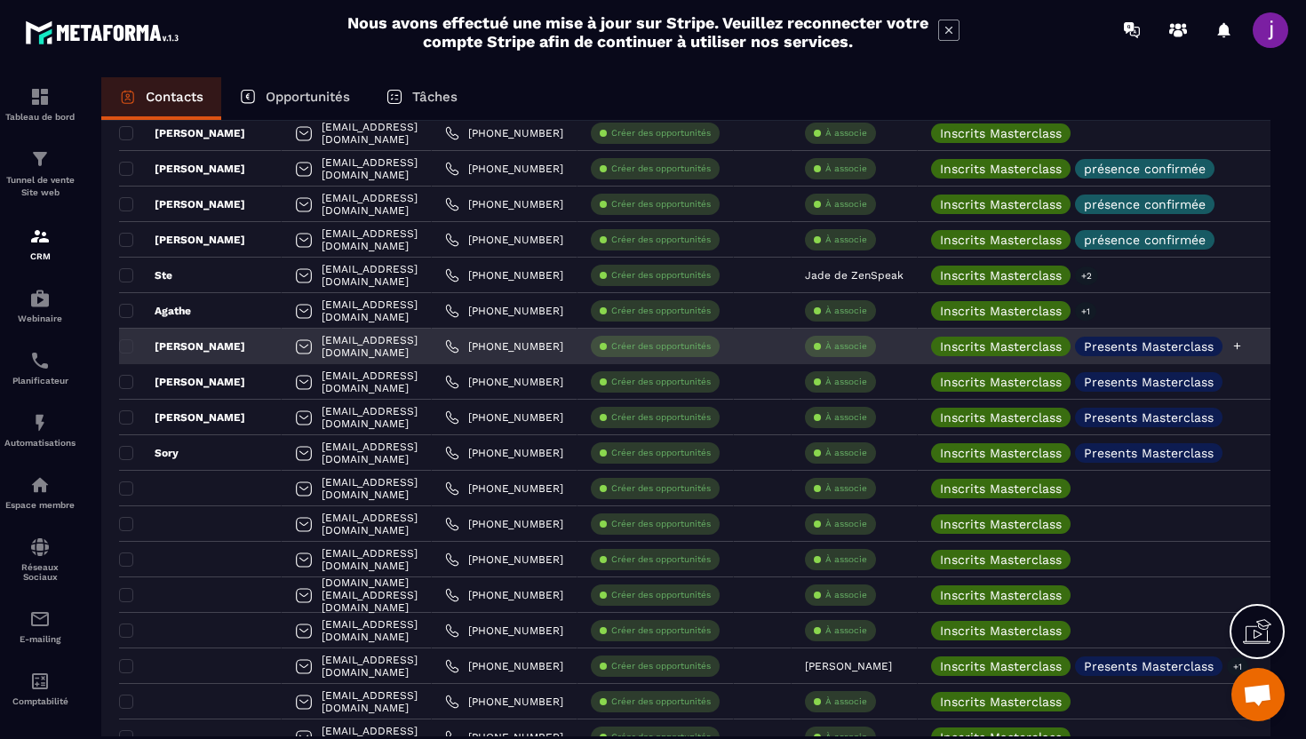
click at [1210, 350] on p "Presents Masterclass" at bounding box center [1149, 346] width 130 height 12
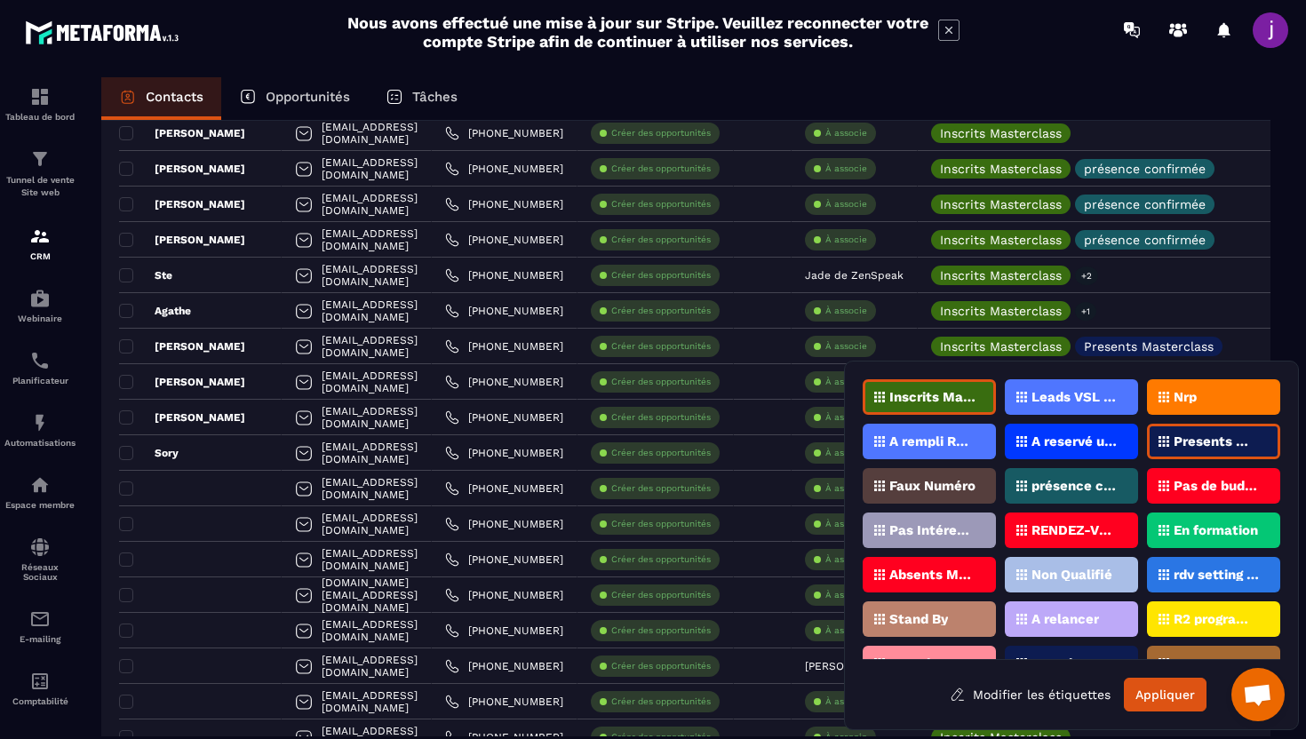
click at [1214, 446] on p "Presents Masterclass" at bounding box center [1217, 441] width 86 height 12
click at [1123, 487] on div "présence confirmée" at bounding box center [1071, 486] width 133 height 36
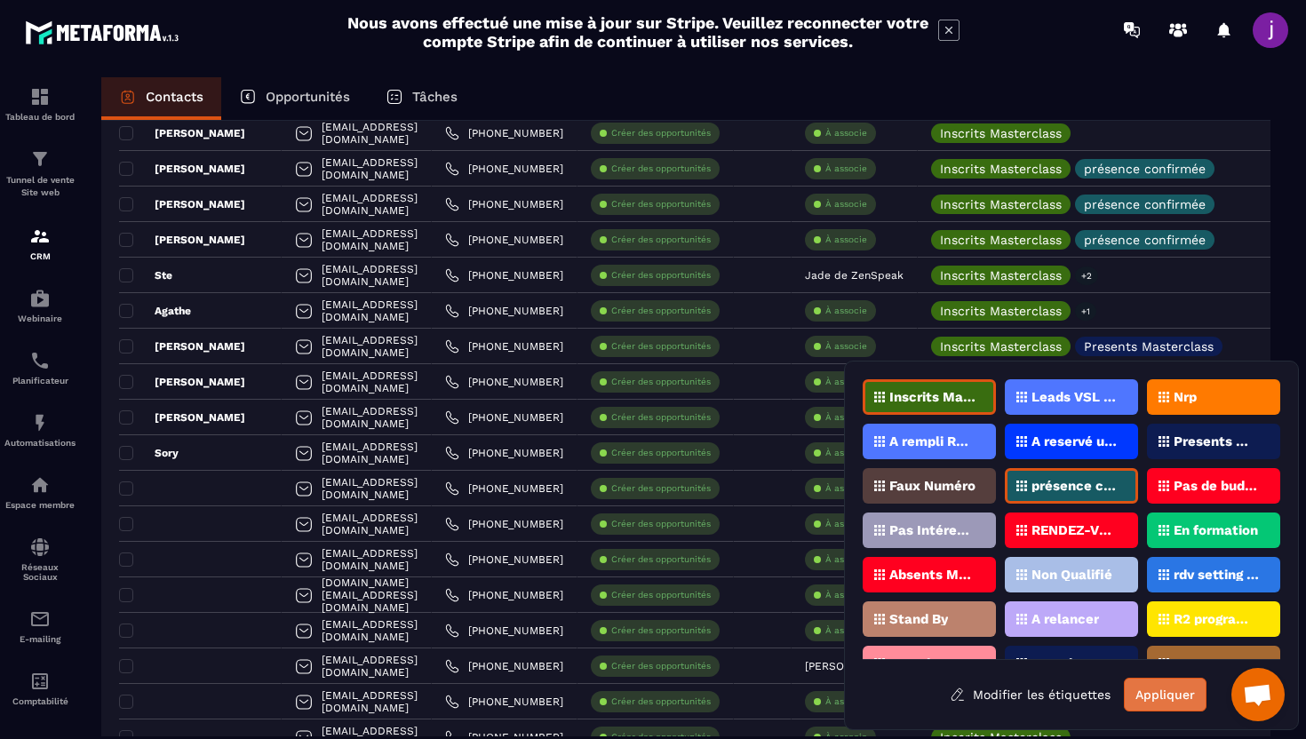
click at [1163, 701] on button "Appliquer" at bounding box center [1165, 695] width 83 height 34
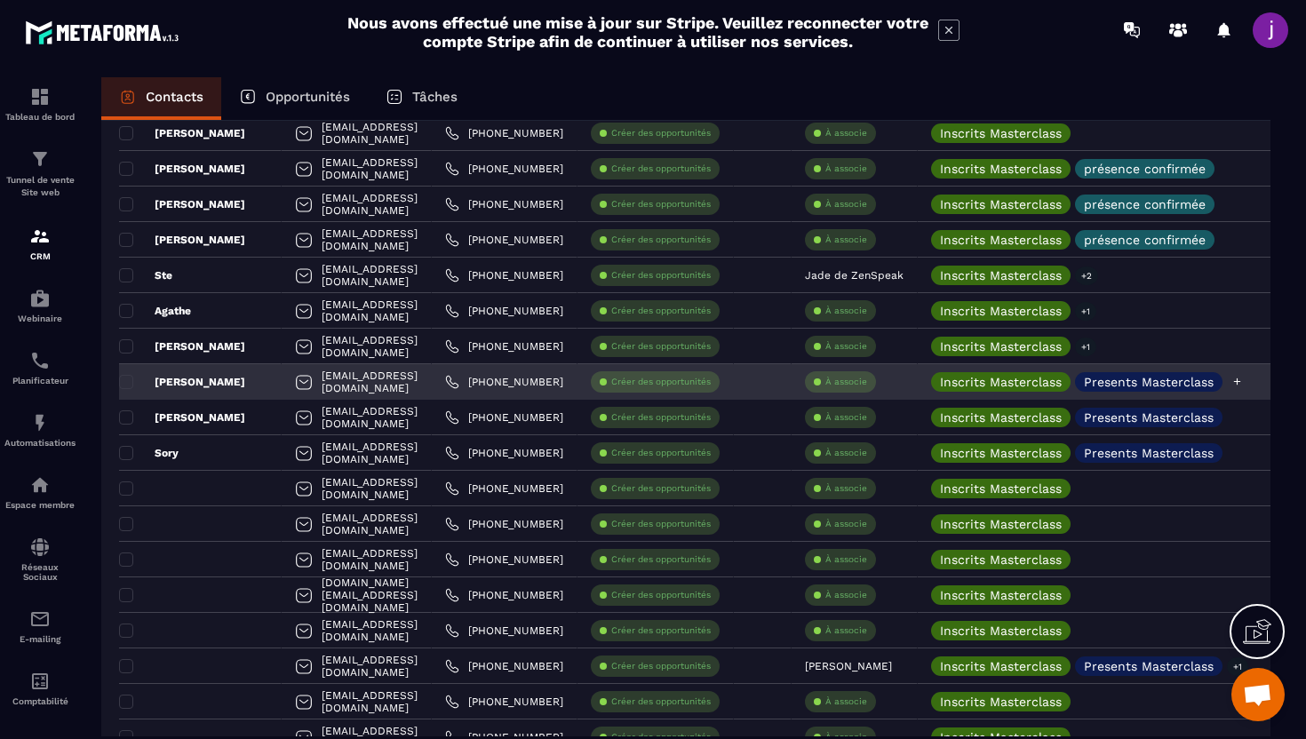
click at [1204, 387] on p "Presents Masterclass" at bounding box center [1149, 382] width 130 height 12
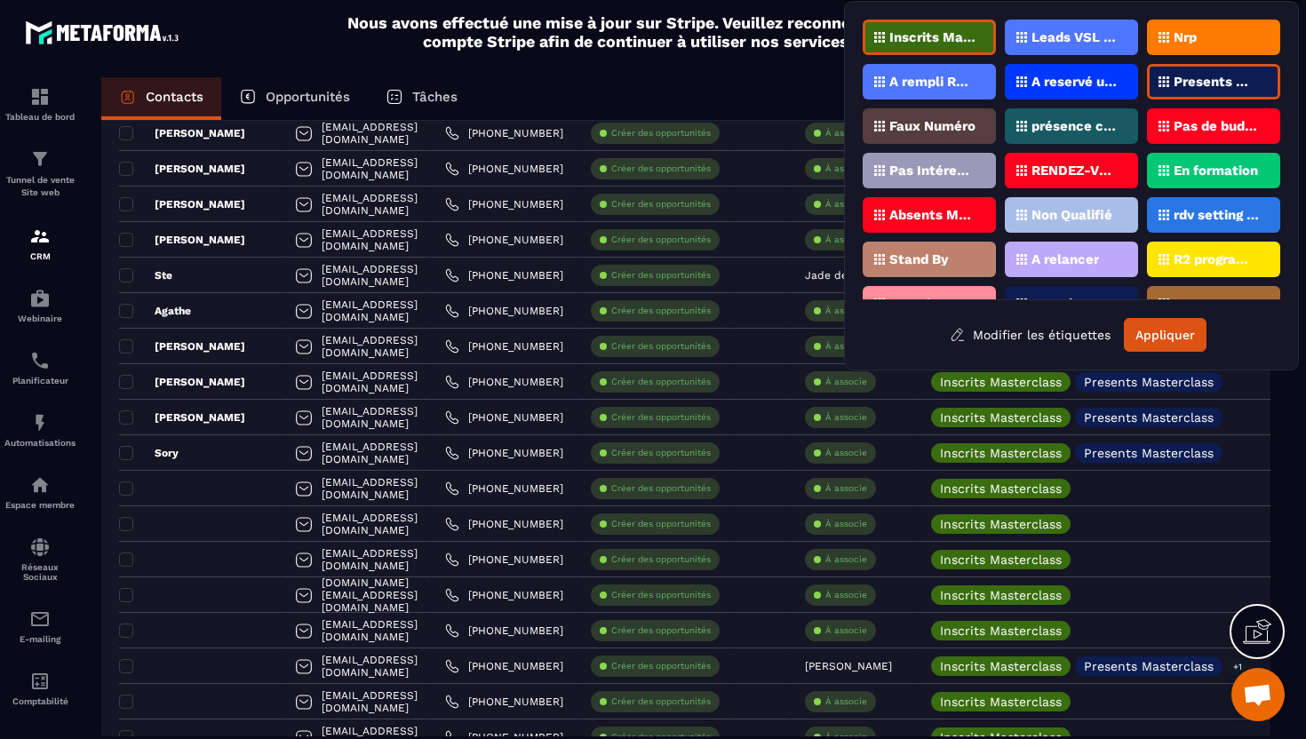
click at [1224, 88] on div "Presents Masterclass" at bounding box center [1213, 82] width 133 height 36
click at [1097, 135] on div "présence confirmée" at bounding box center [1071, 126] width 133 height 36
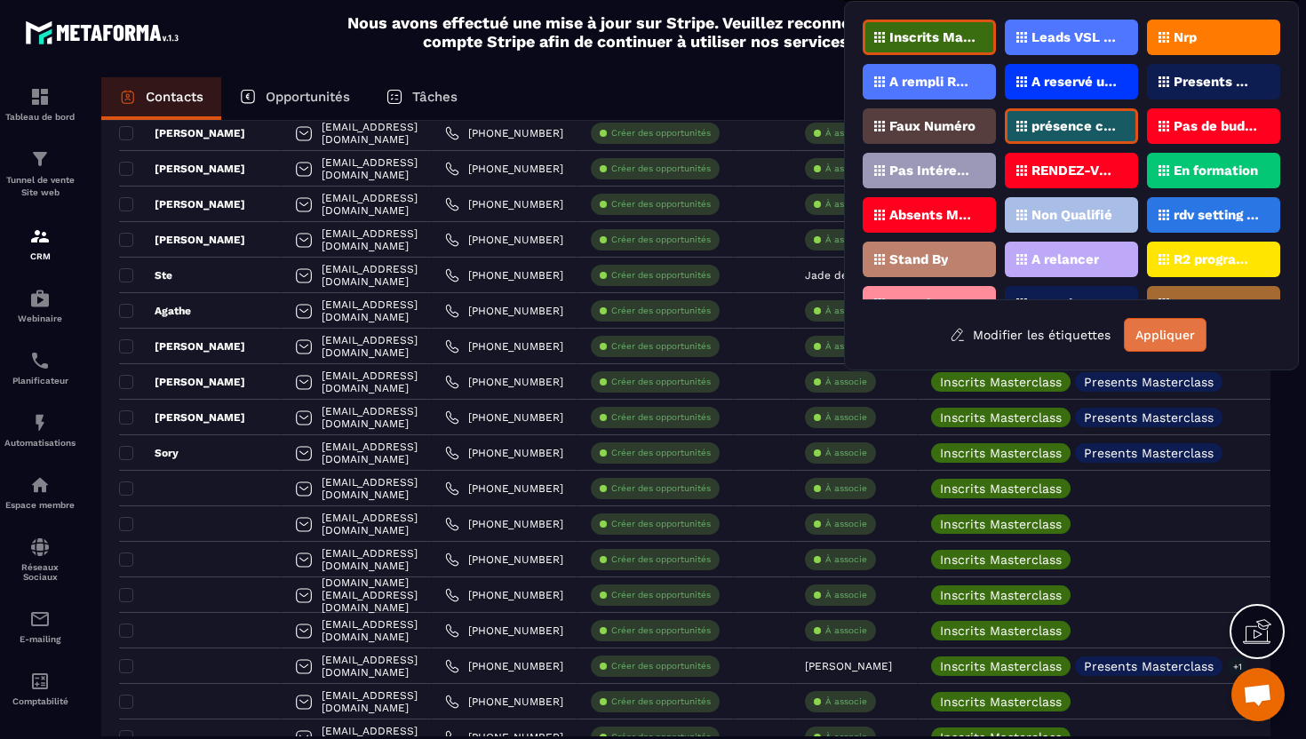
click at [1170, 335] on button "Appliquer" at bounding box center [1165, 335] width 83 height 34
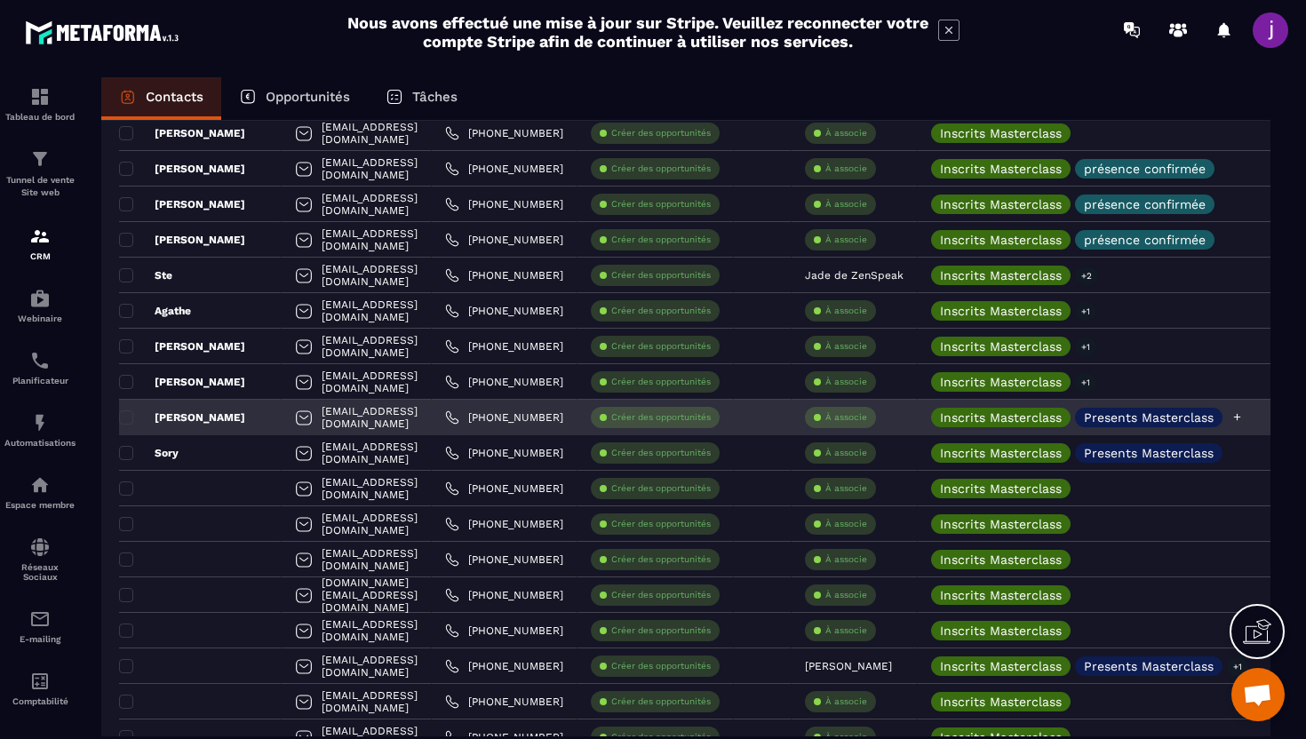
click at [1188, 416] on p "Presents Masterclass" at bounding box center [1149, 417] width 130 height 12
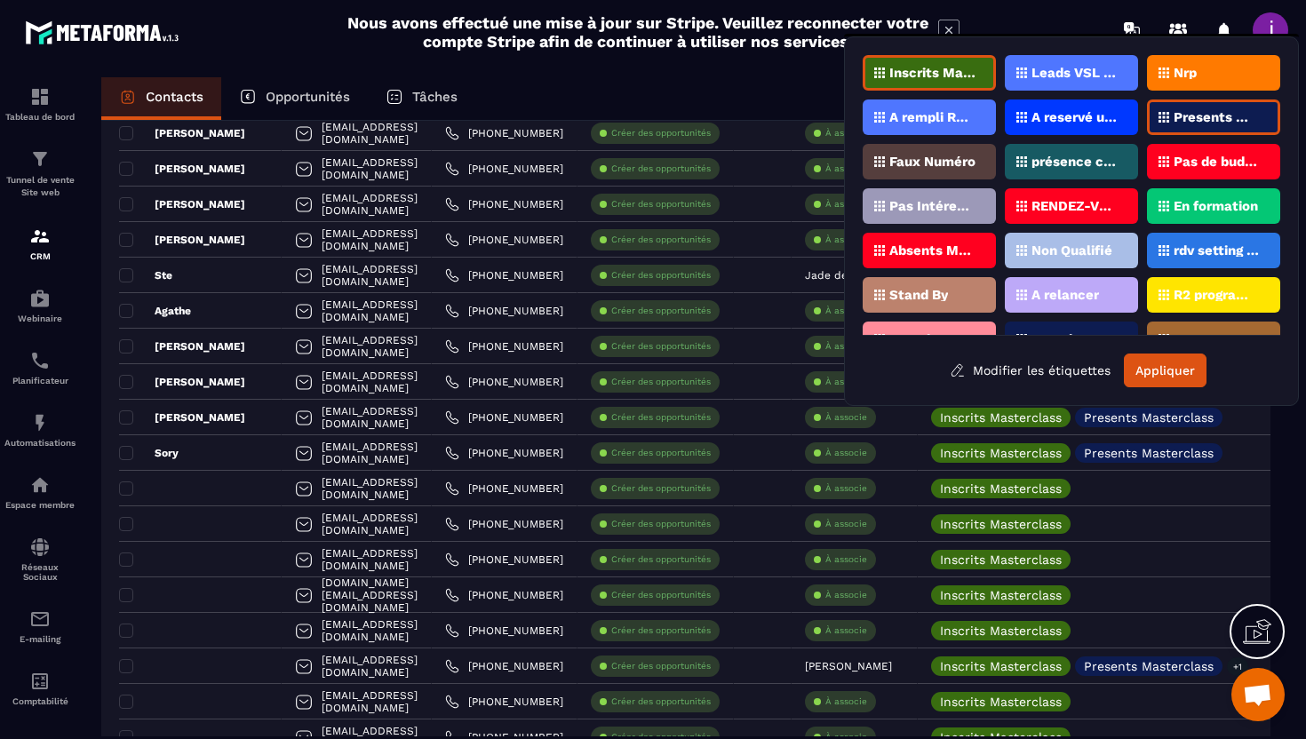
click at [1241, 117] on p "Presents Masterclass" at bounding box center [1217, 117] width 86 height 12
click at [1120, 161] on div "présence confirmée" at bounding box center [1071, 162] width 133 height 36
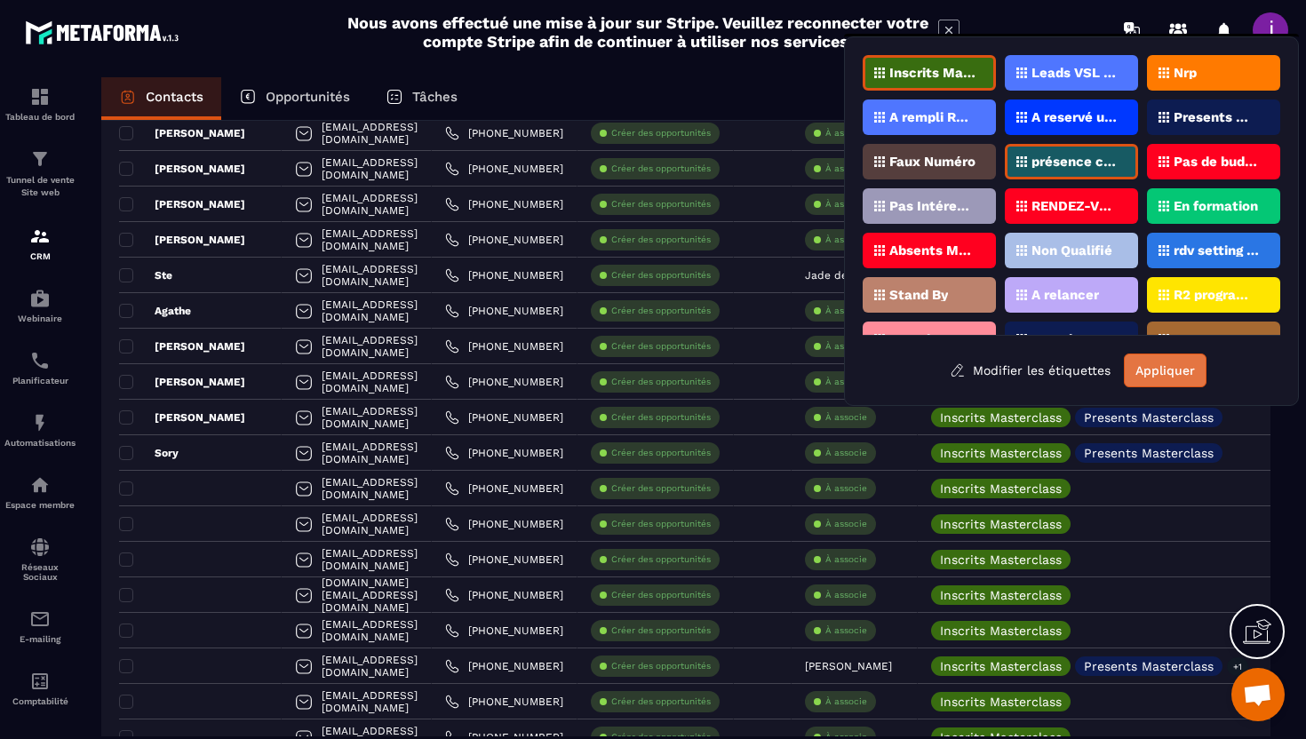
click at [1163, 362] on button "Appliquer" at bounding box center [1165, 371] width 83 height 34
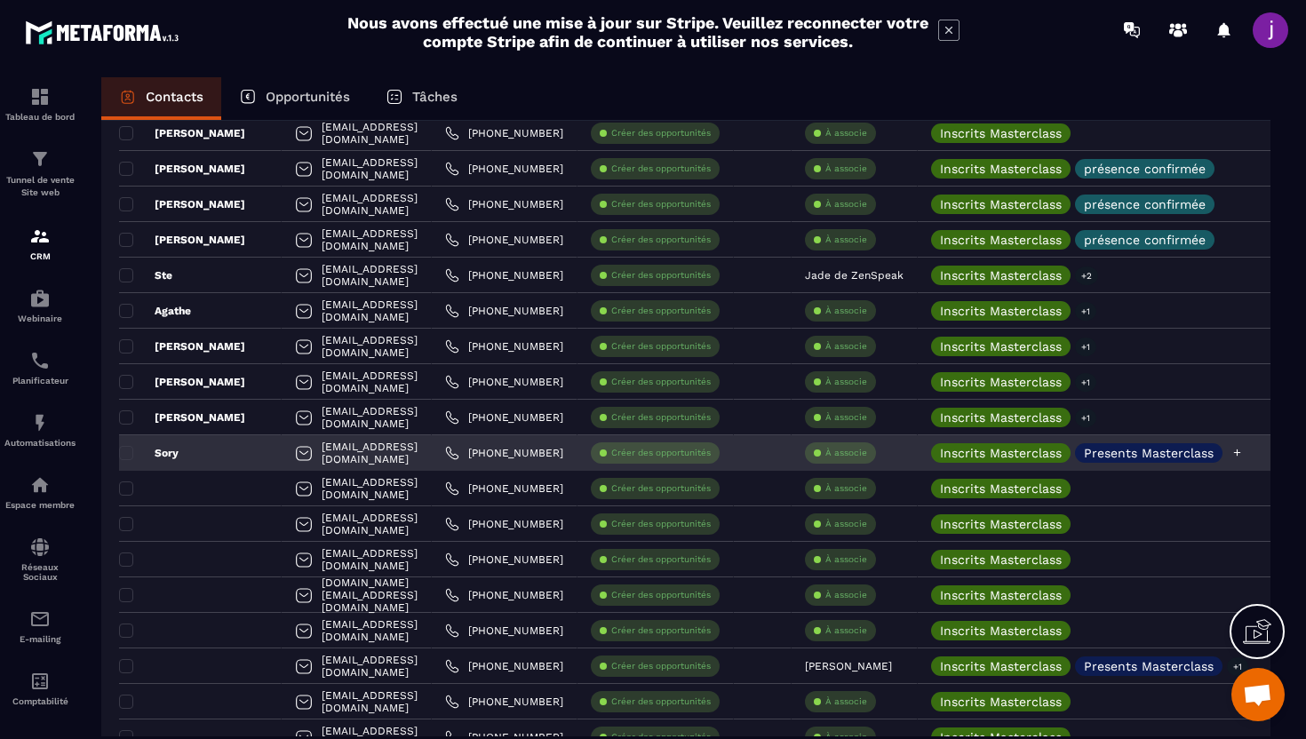
click at [1176, 453] on p "Presents Masterclass" at bounding box center [1149, 453] width 130 height 12
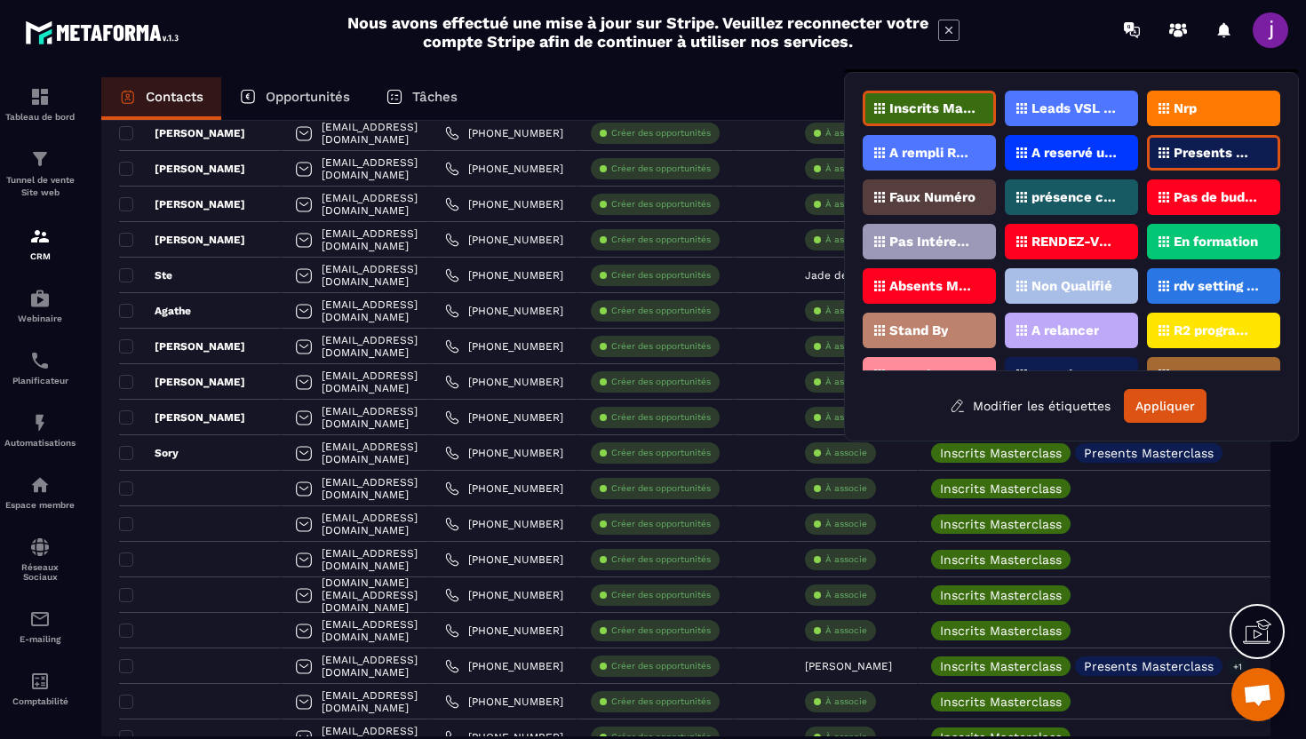
click at [1216, 155] on p "Presents Masterclass" at bounding box center [1217, 153] width 86 height 12
click at [1102, 195] on p "présence confirmée" at bounding box center [1075, 197] width 86 height 12
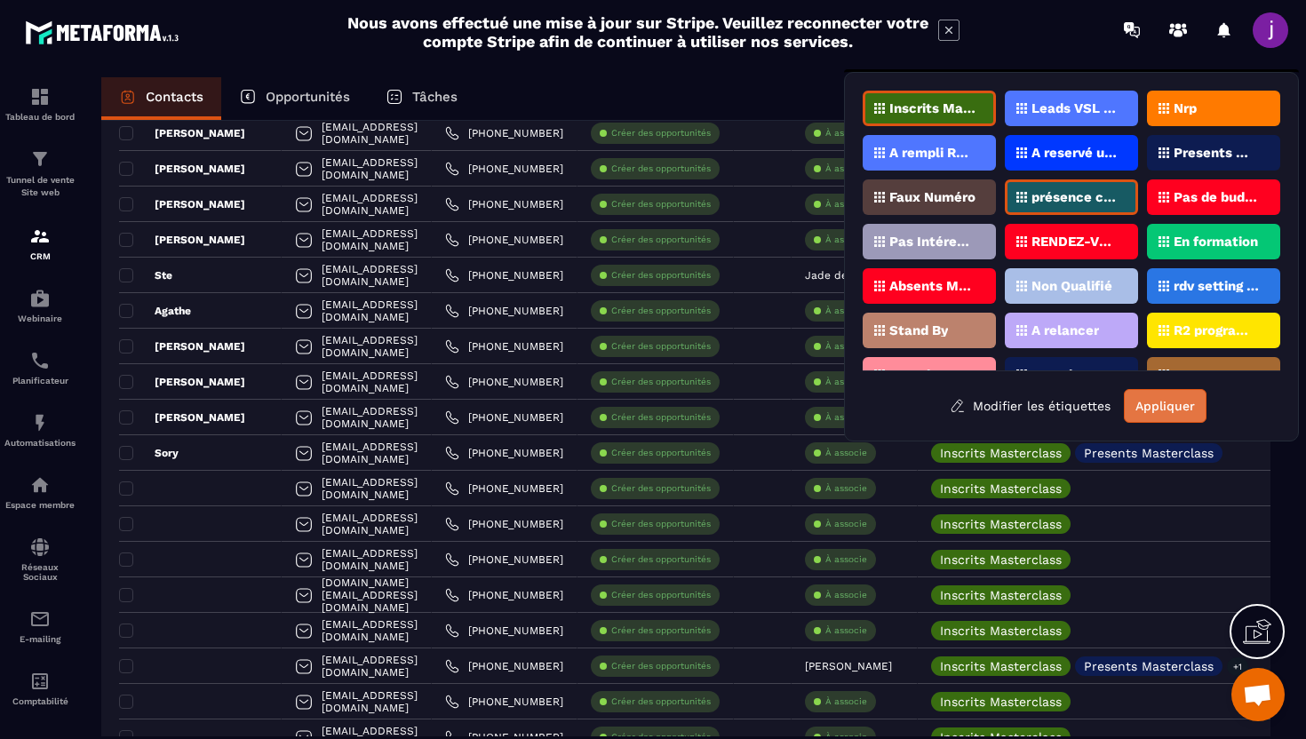
click at [1169, 398] on button "Appliquer" at bounding box center [1165, 406] width 83 height 34
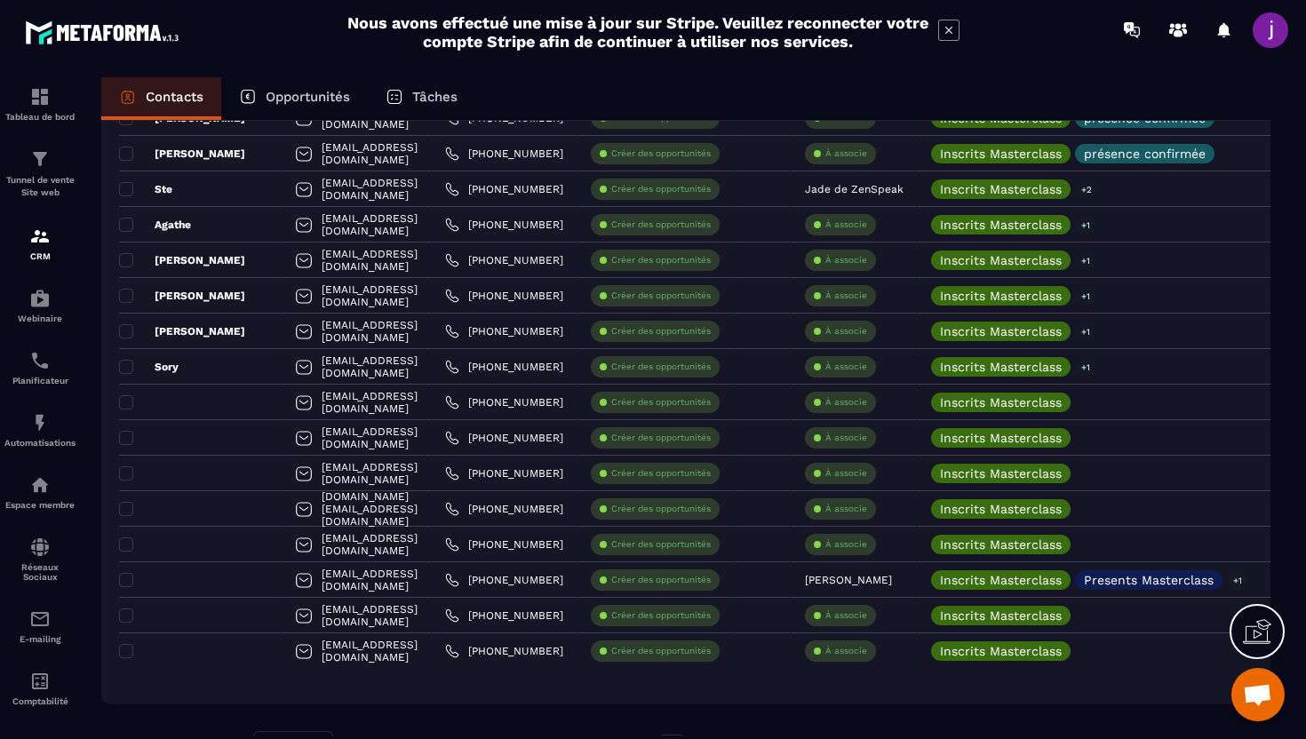
scroll to position [555, 0]
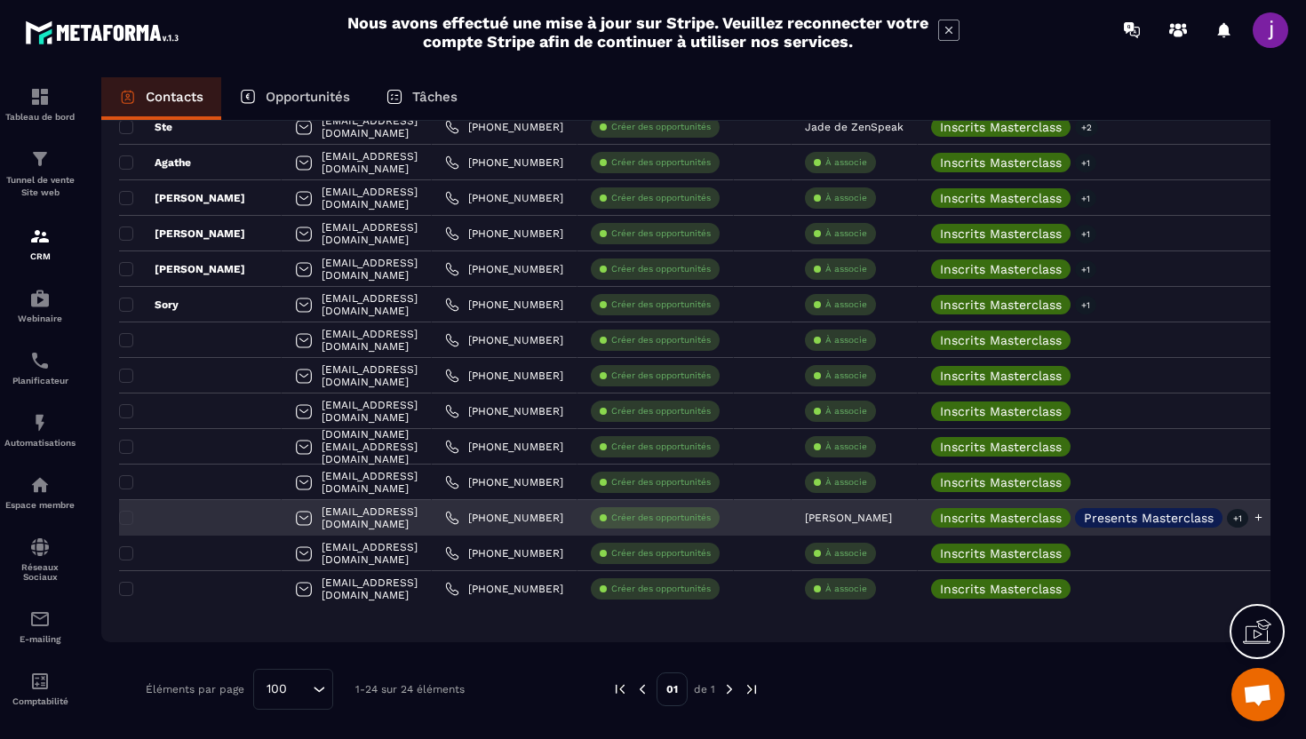
click at [1193, 522] on p "Presents Masterclass" at bounding box center [1149, 518] width 130 height 12
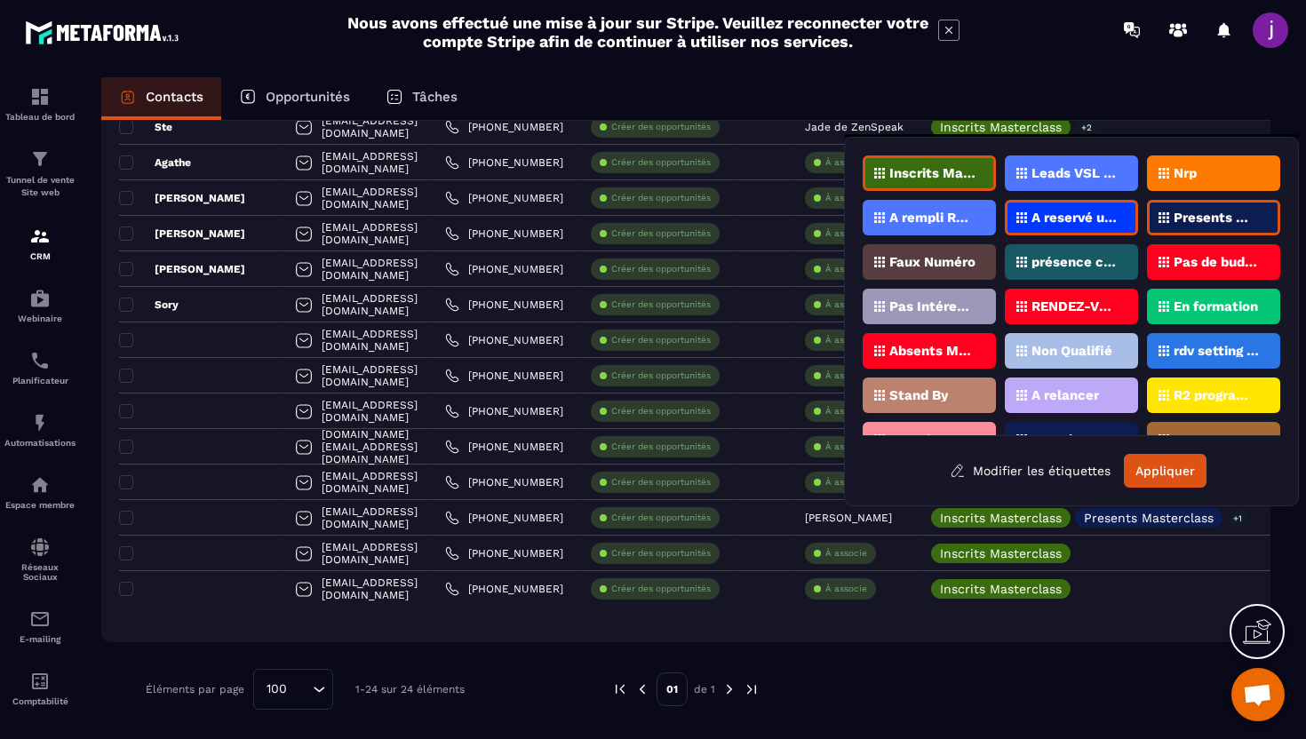
click at [1219, 219] on p "Presents Masterclass" at bounding box center [1217, 217] width 86 height 12
click at [1089, 262] on p "présence confirmée" at bounding box center [1075, 262] width 86 height 12
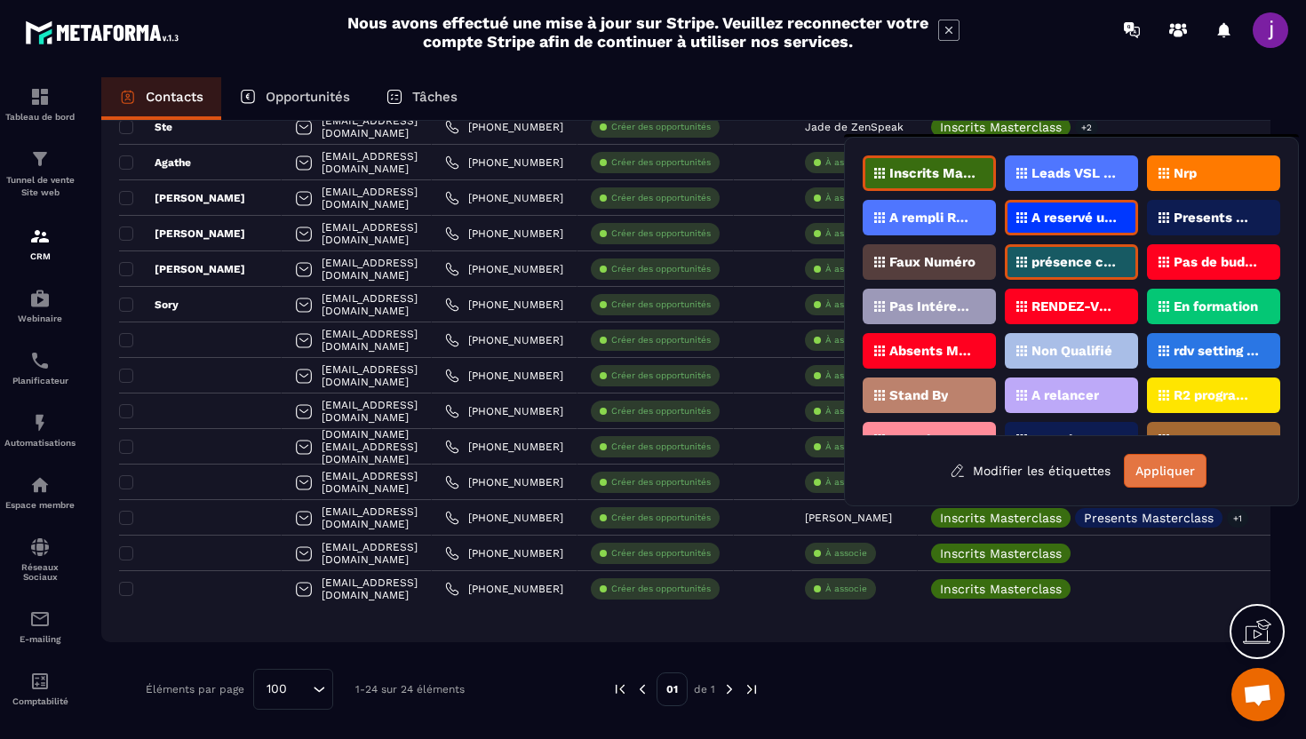
click at [1160, 473] on button "Appliquer" at bounding box center [1165, 471] width 83 height 34
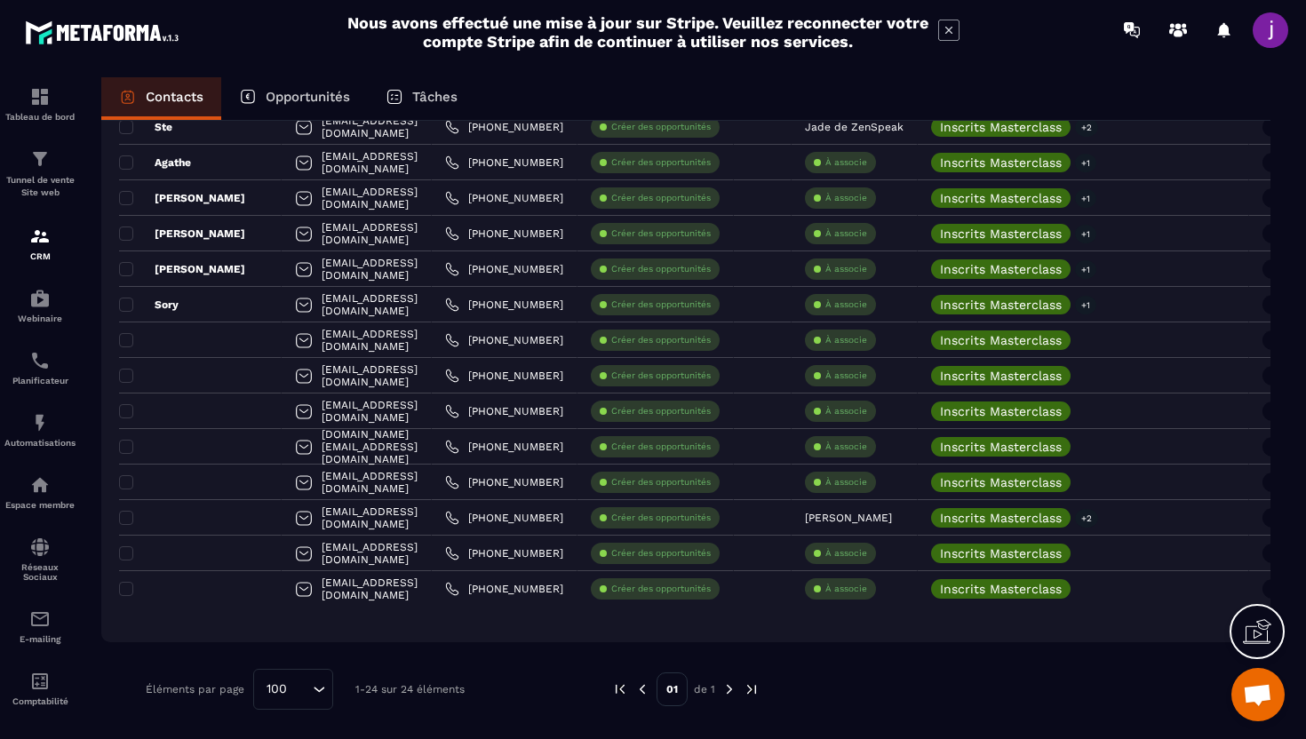
scroll to position [0, 0]
